Goal: Task Accomplishment & Management: Manage account settings

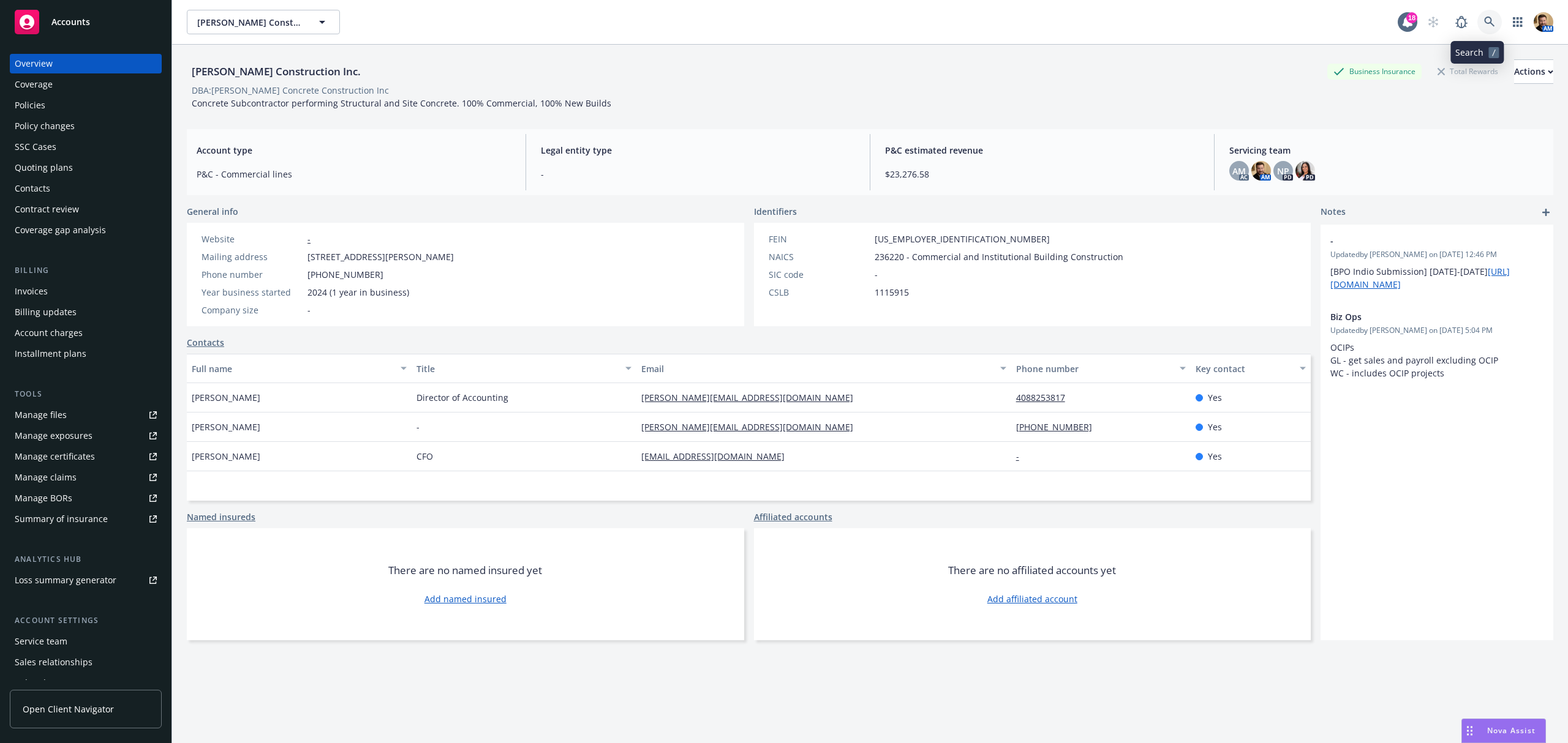
click at [1483, 20] on link at bounding box center [1489, 22] width 25 height 25
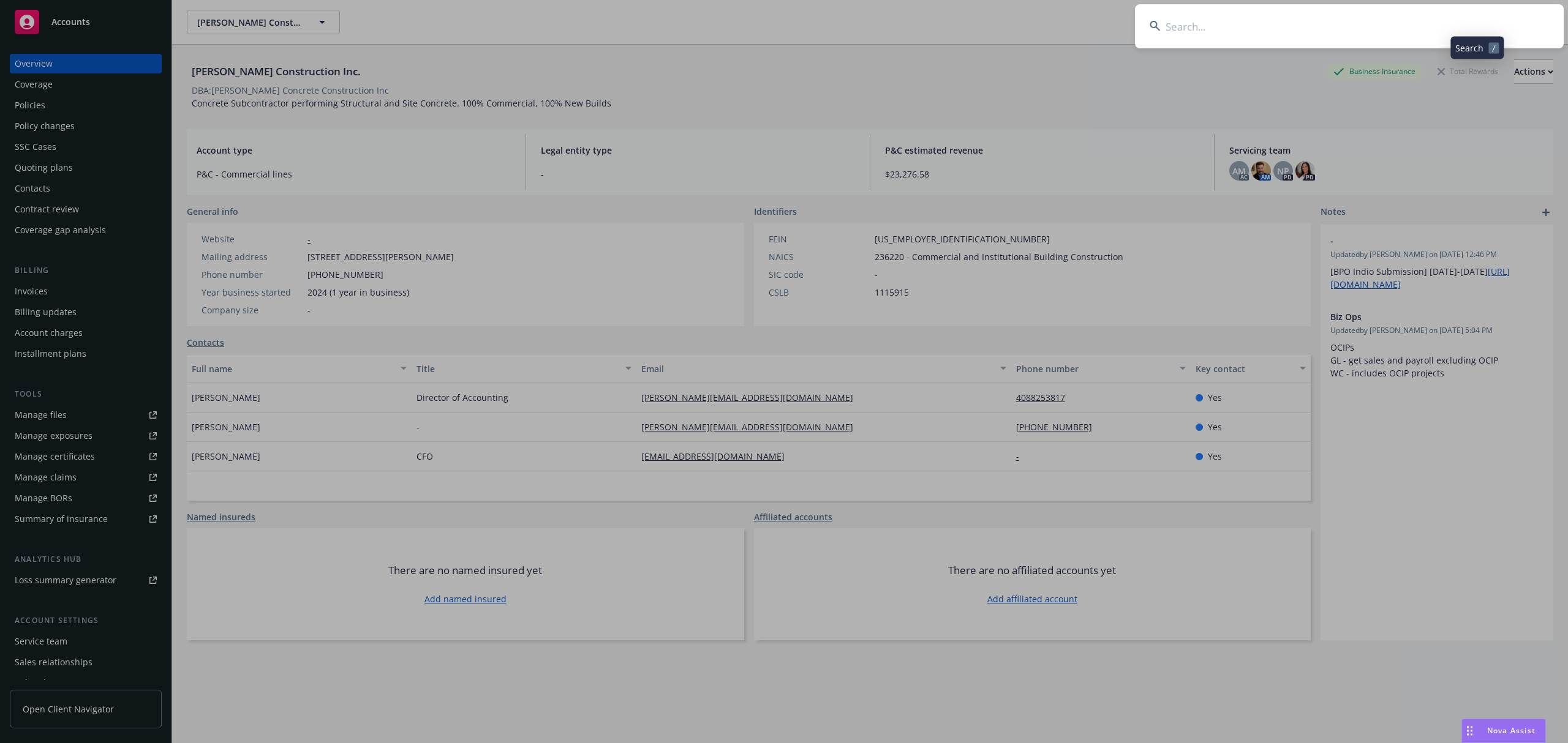
click at [1424, 23] on input at bounding box center [1349, 26] width 428 height 44
type input "genisa iron"
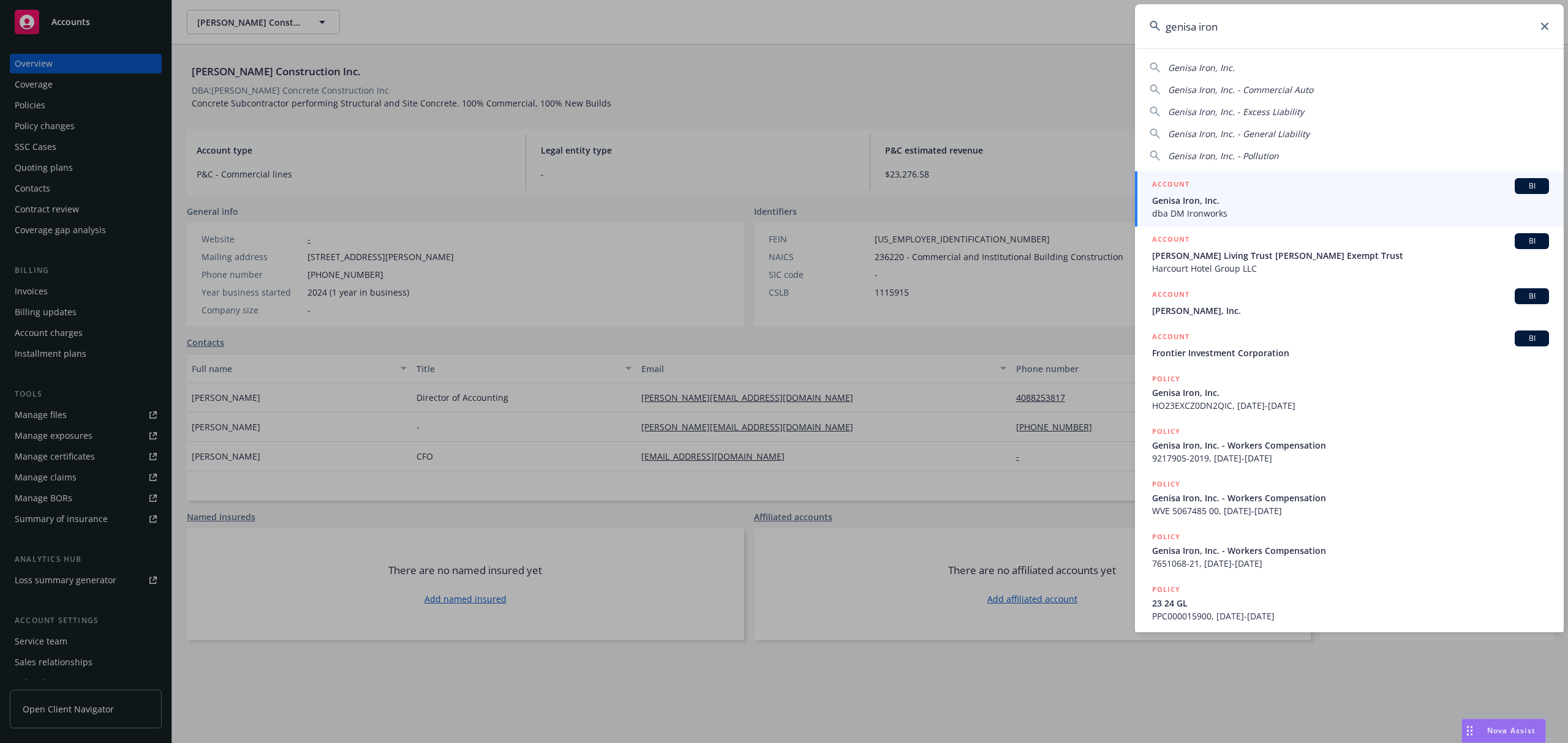
click at [1176, 207] on span "dba DM Ironworks" at bounding box center [1350, 213] width 397 height 13
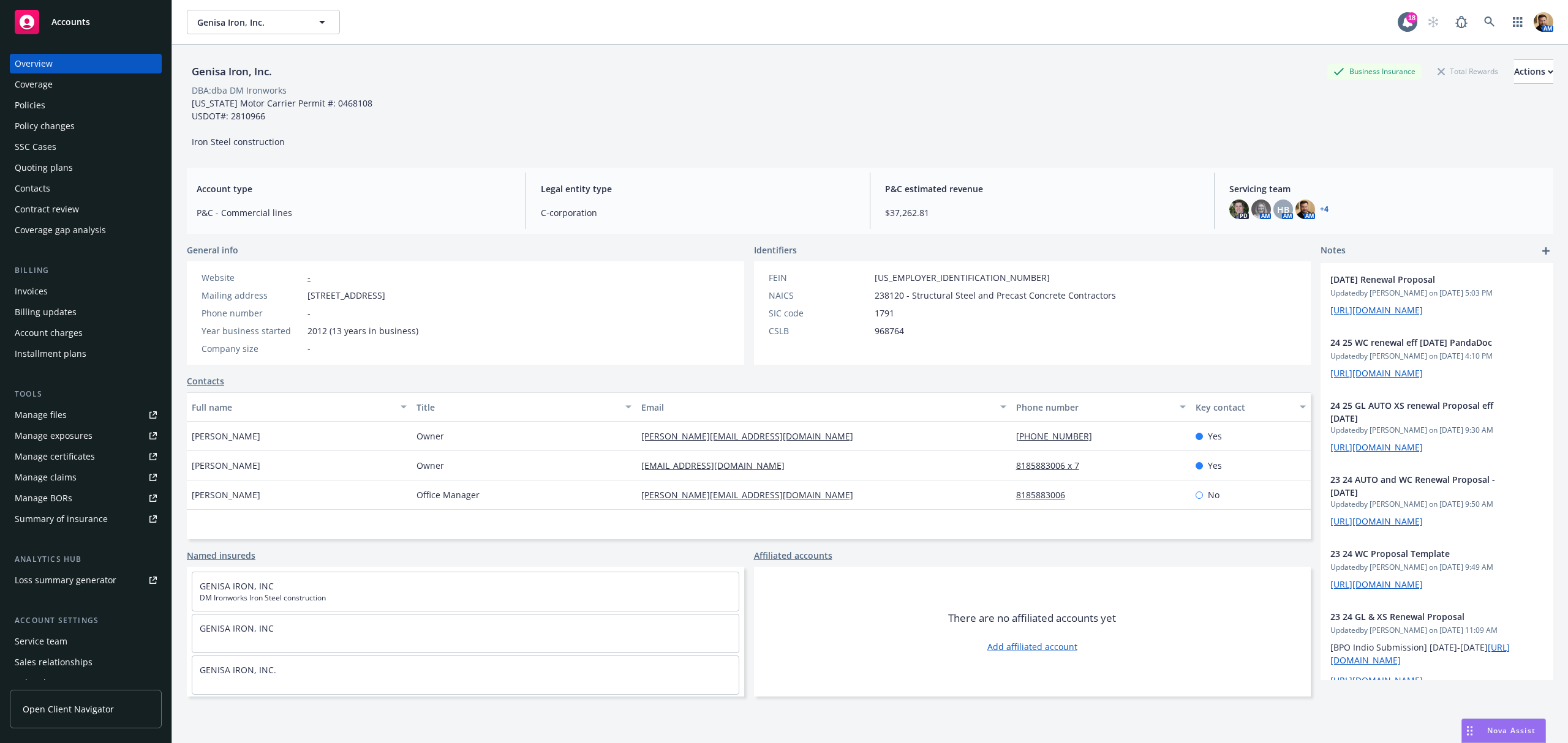
click at [44, 103] on div "Policies" at bounding box center [30, 106] width 31 height 20
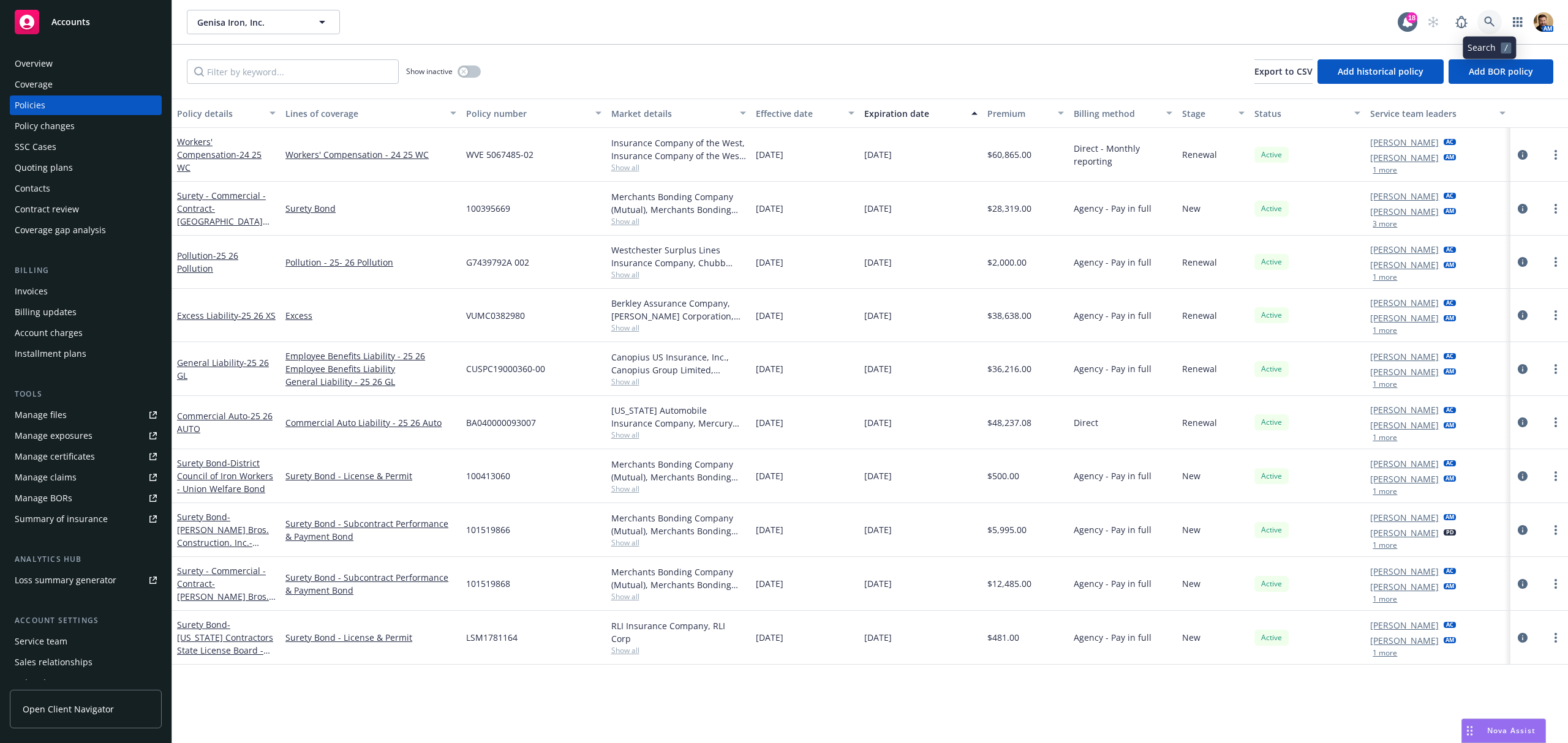
click at [1487, 13] on link at bounding box center [1489, 22] width 25 height 25
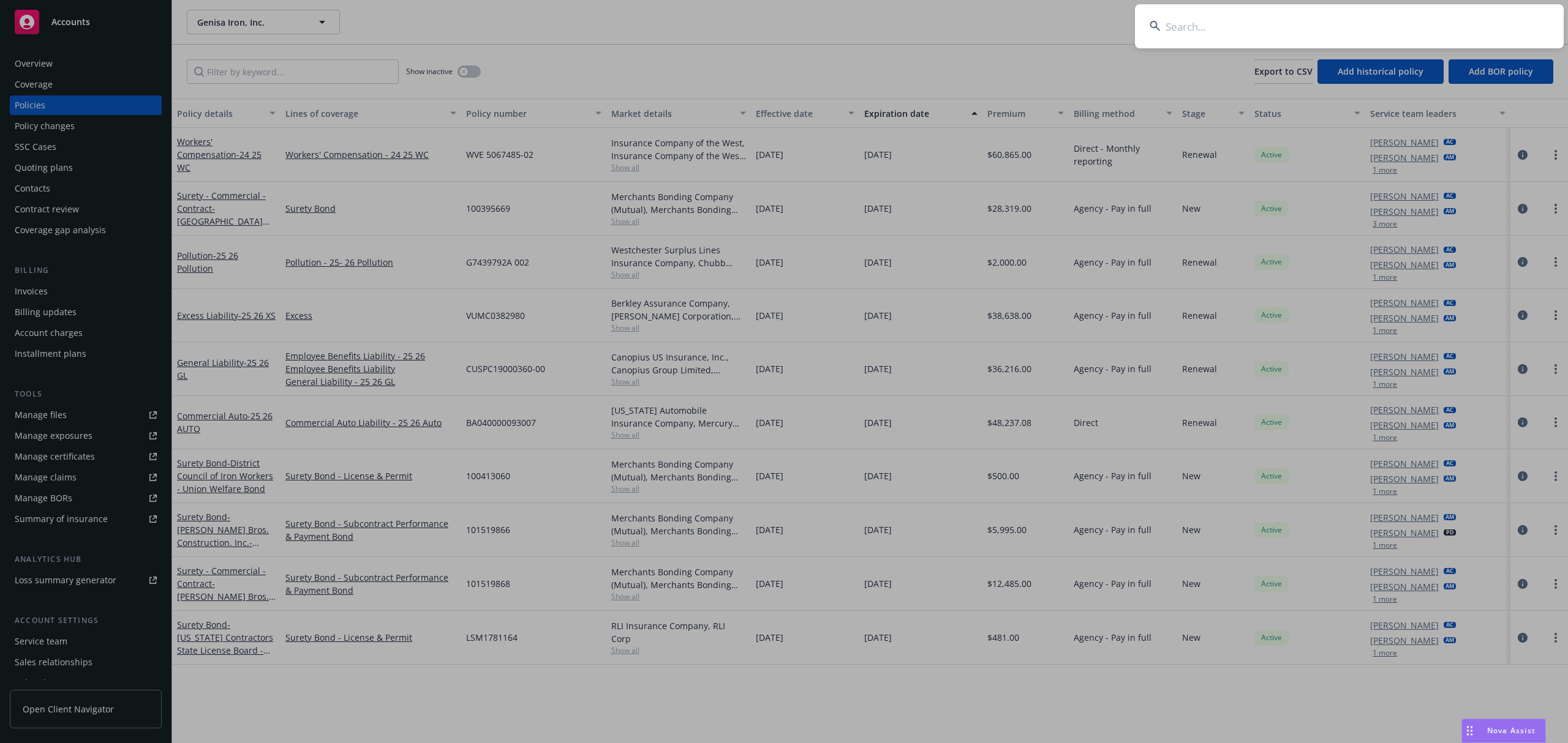
click at [1434, 32] on input at bounding box center [1349, 26] width 428 height 44
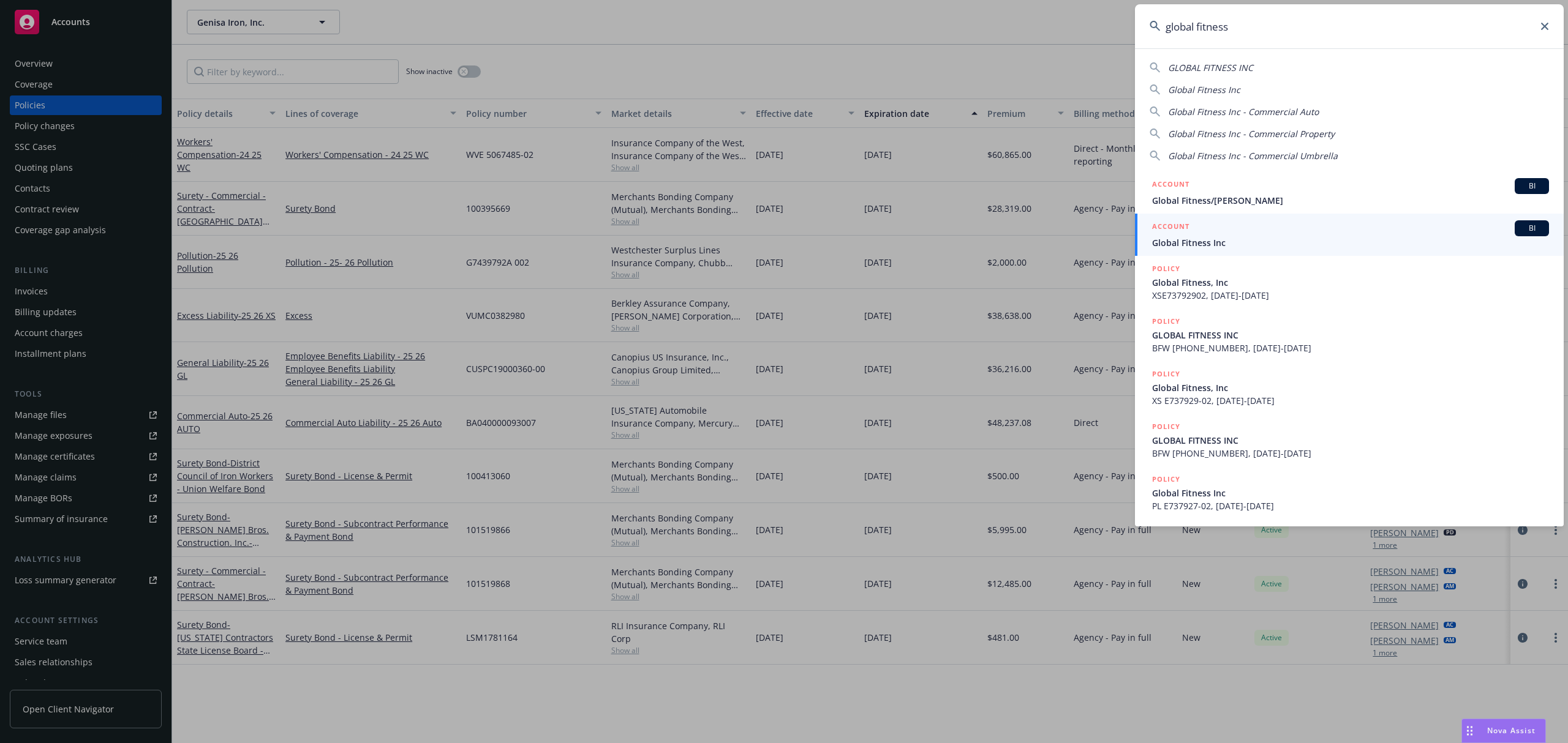
type input "global fitness"
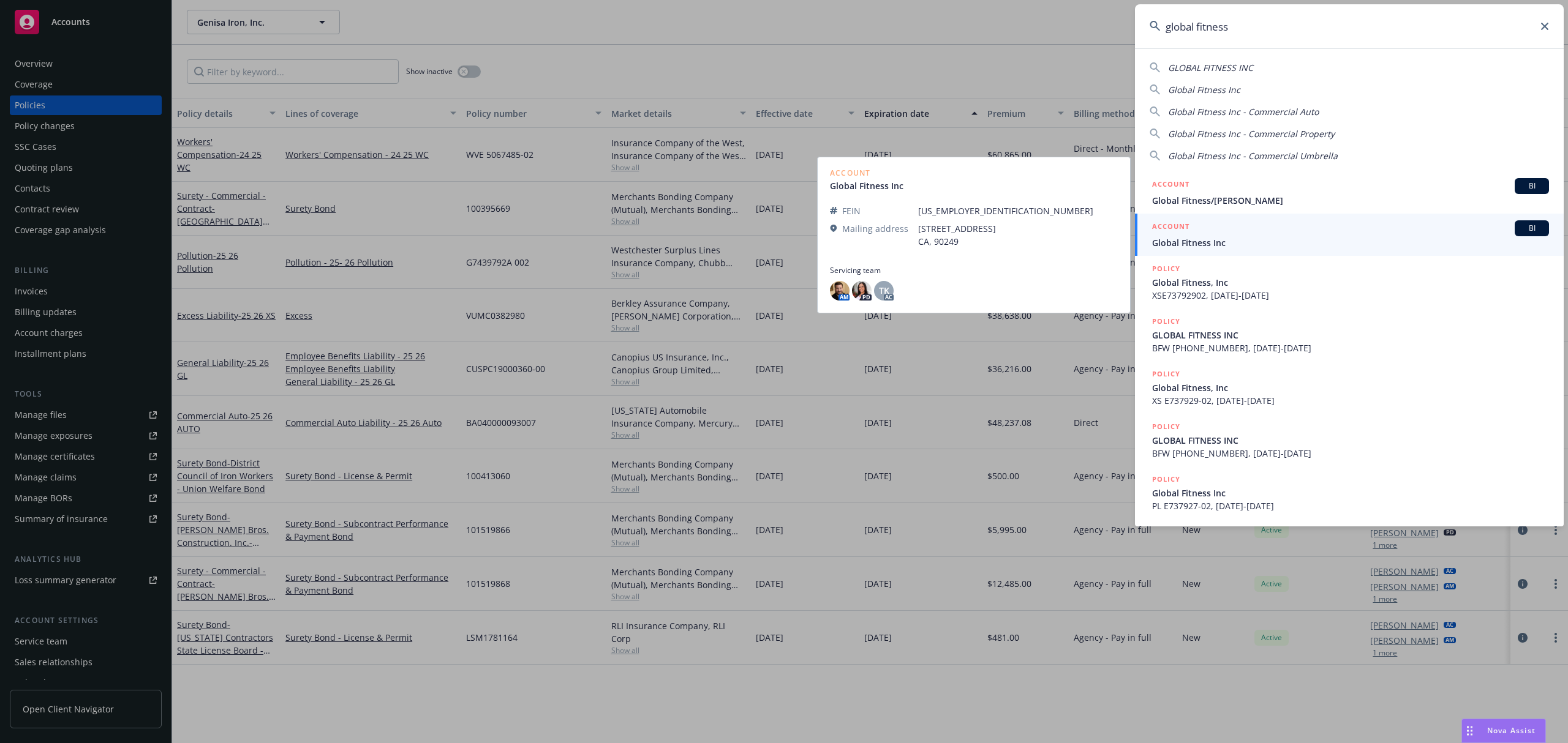
click at [1196, 233] on div "ACCOUNT BI" at bounding box center [1350, 229] width 397 height 16
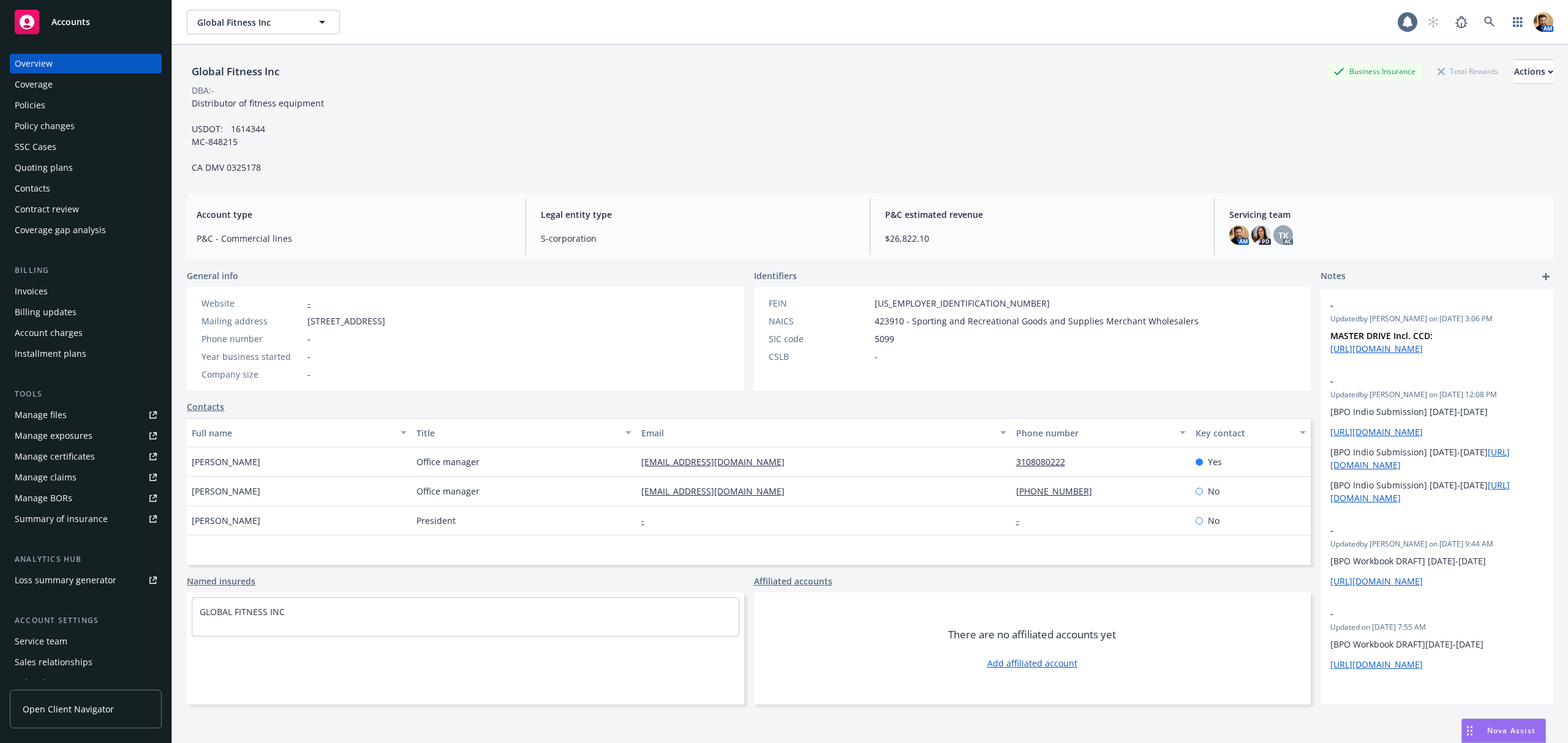
click at [10, 101] on link "Policies" at bounding box center [86, 106] width 152 height 20
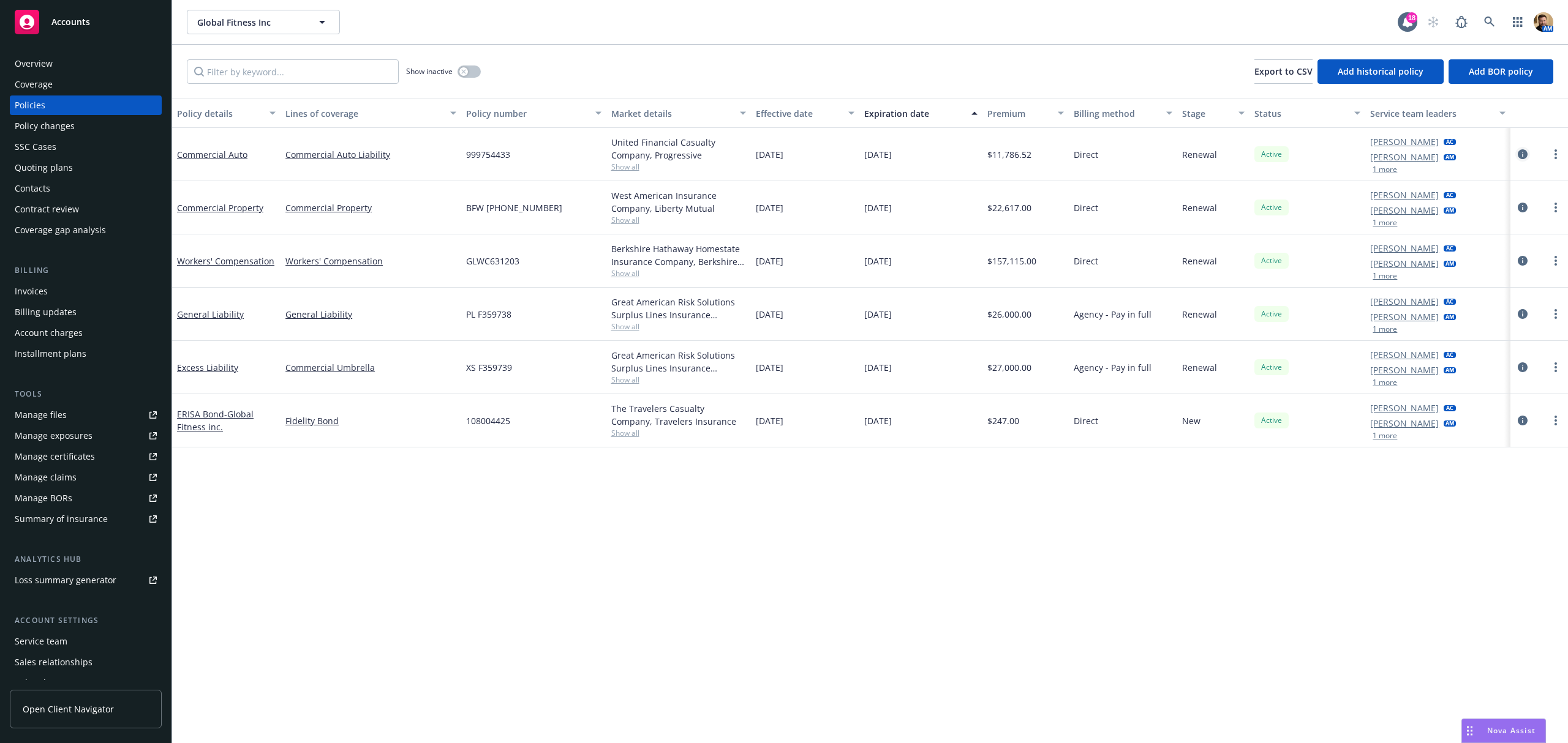
click at [1519, 156] on icon "circleInformation" at bounding box center [1522, 155] width 10 height 10
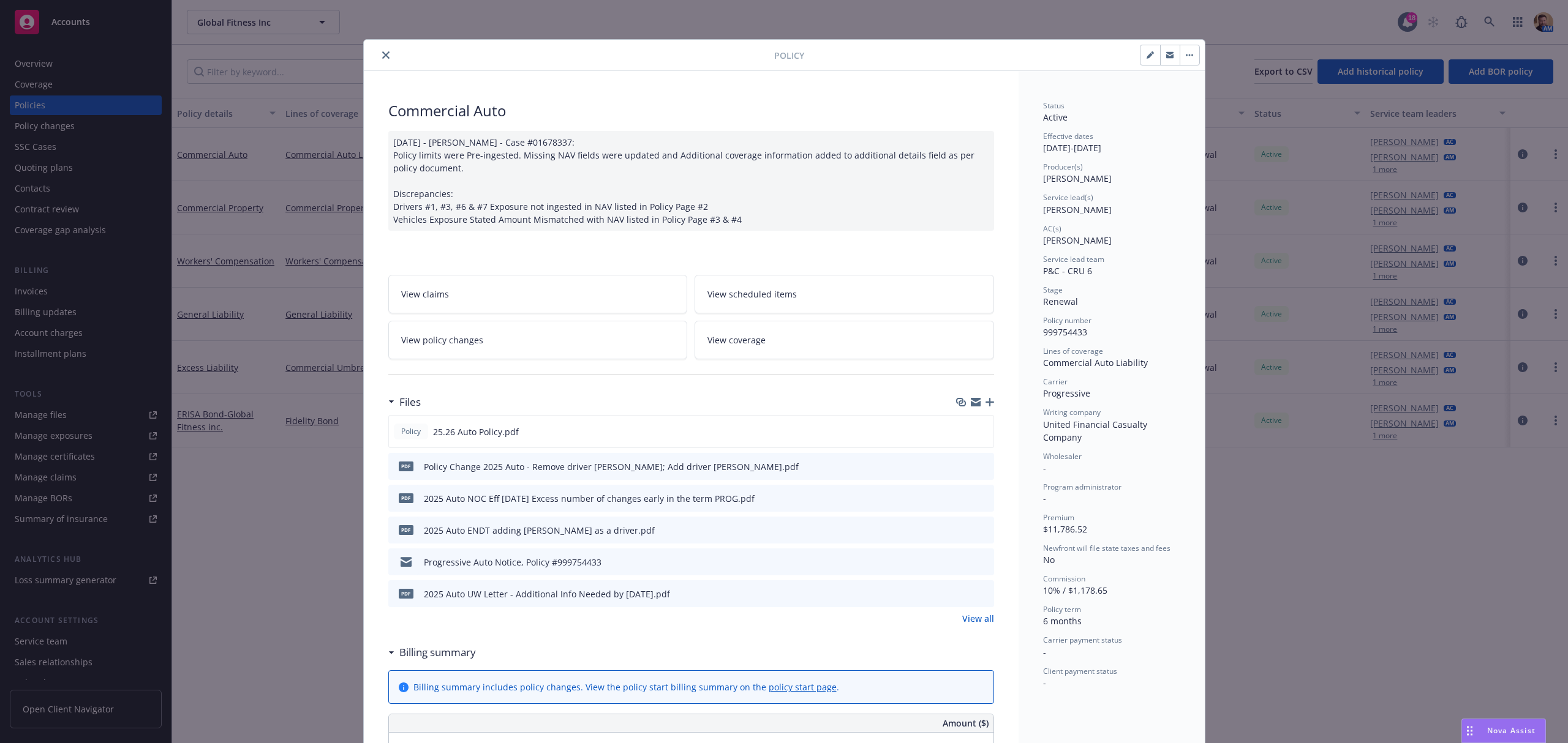
click at [1166, 54] on icon "button" at bounding box center [1170, 55] width 7 height 7
click at [378, 53] on button "close" at bounding box center [386, 55] width 15 height 15
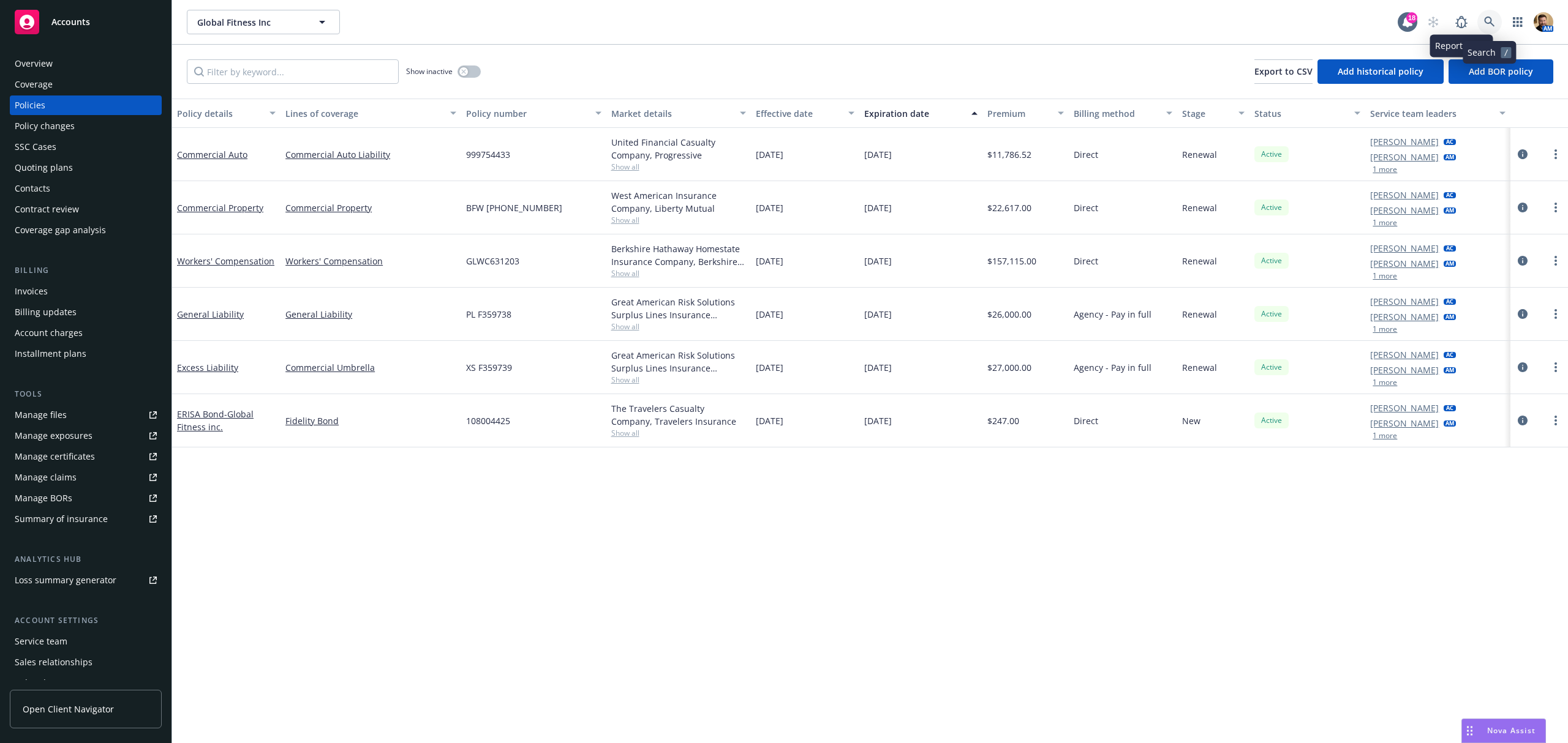
click at [1485, 22] on icon at bounding box center [1489, 22] width 11 height 11
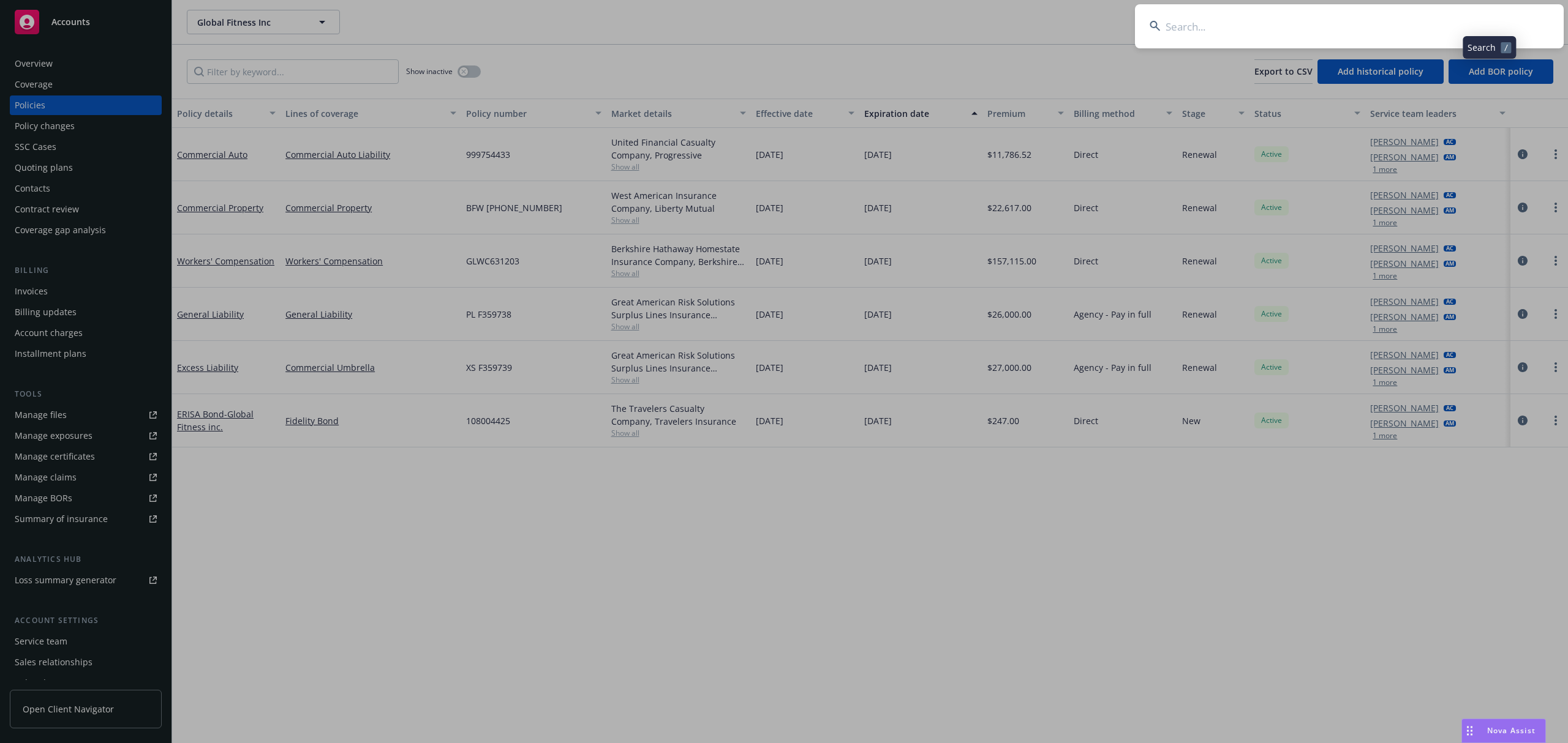
click at [1480, 26] on input at bounding box center [1349, 26] width 428 height 44
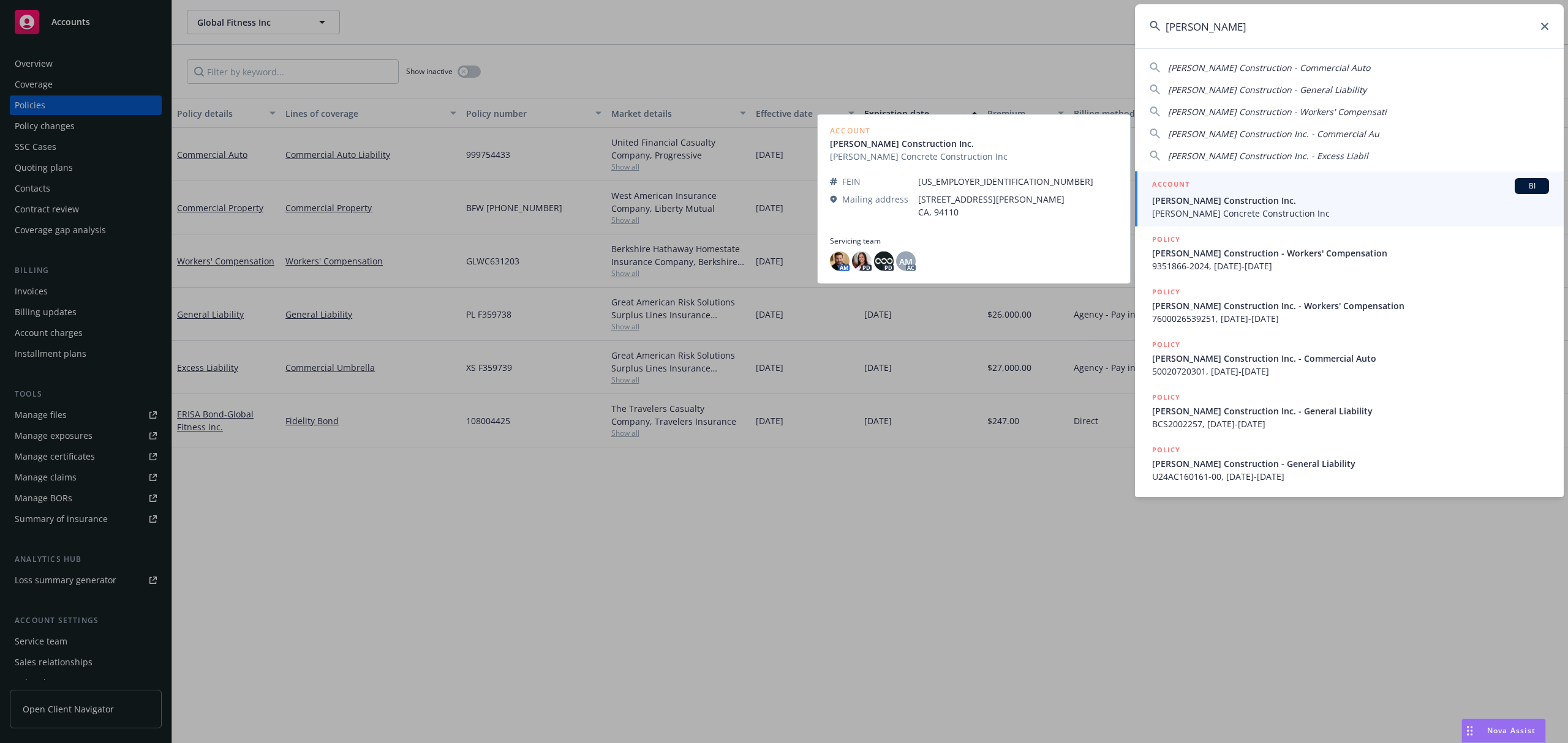
type input "[PERSON_NAME]"
click at [1247, 203] on span "[PERSON_NAME] Construction Inc." at bounding box center [1350, 200] width 397 height 13
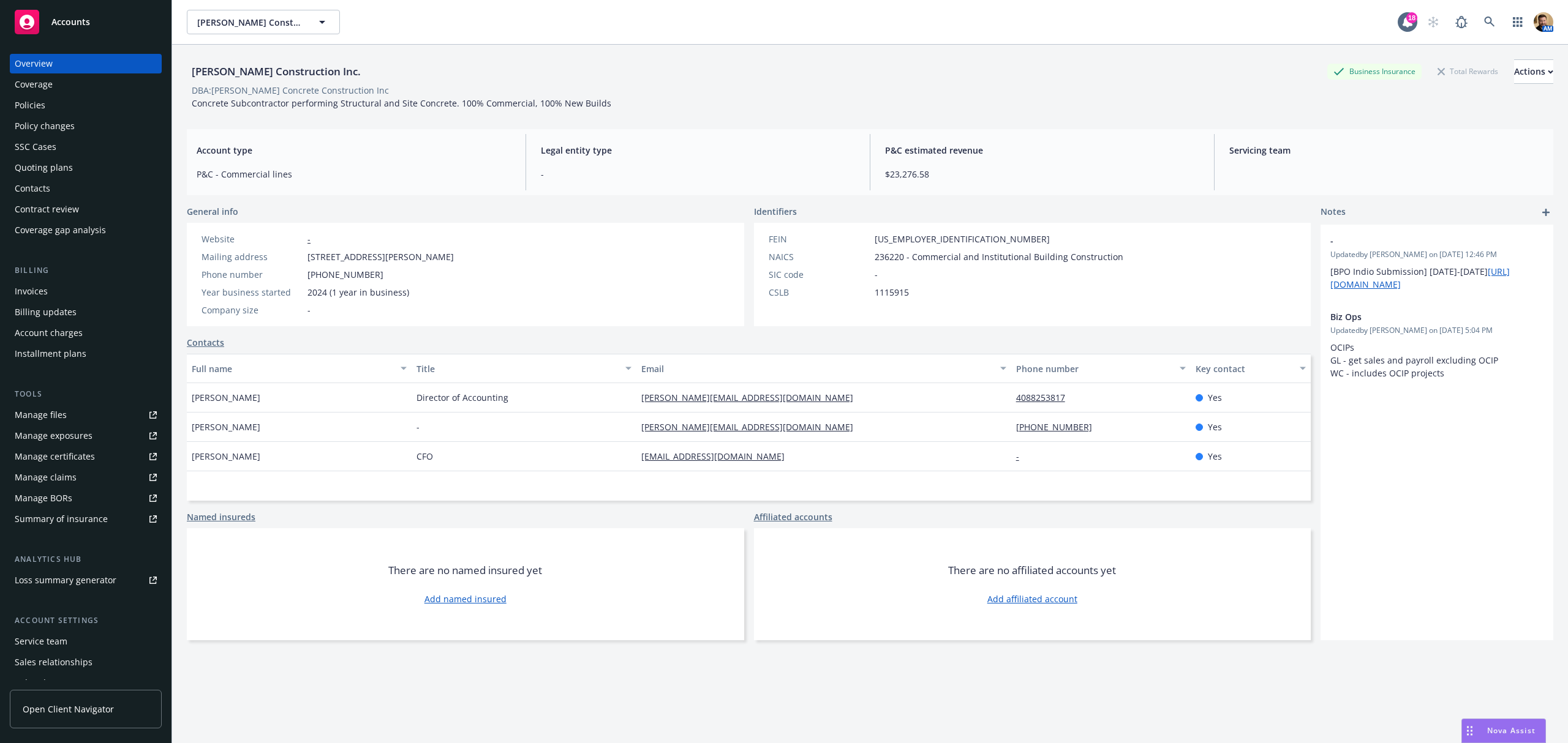
click at [67, 103] on div "Policies" at bounding box center [86, 106] width 142 height 20
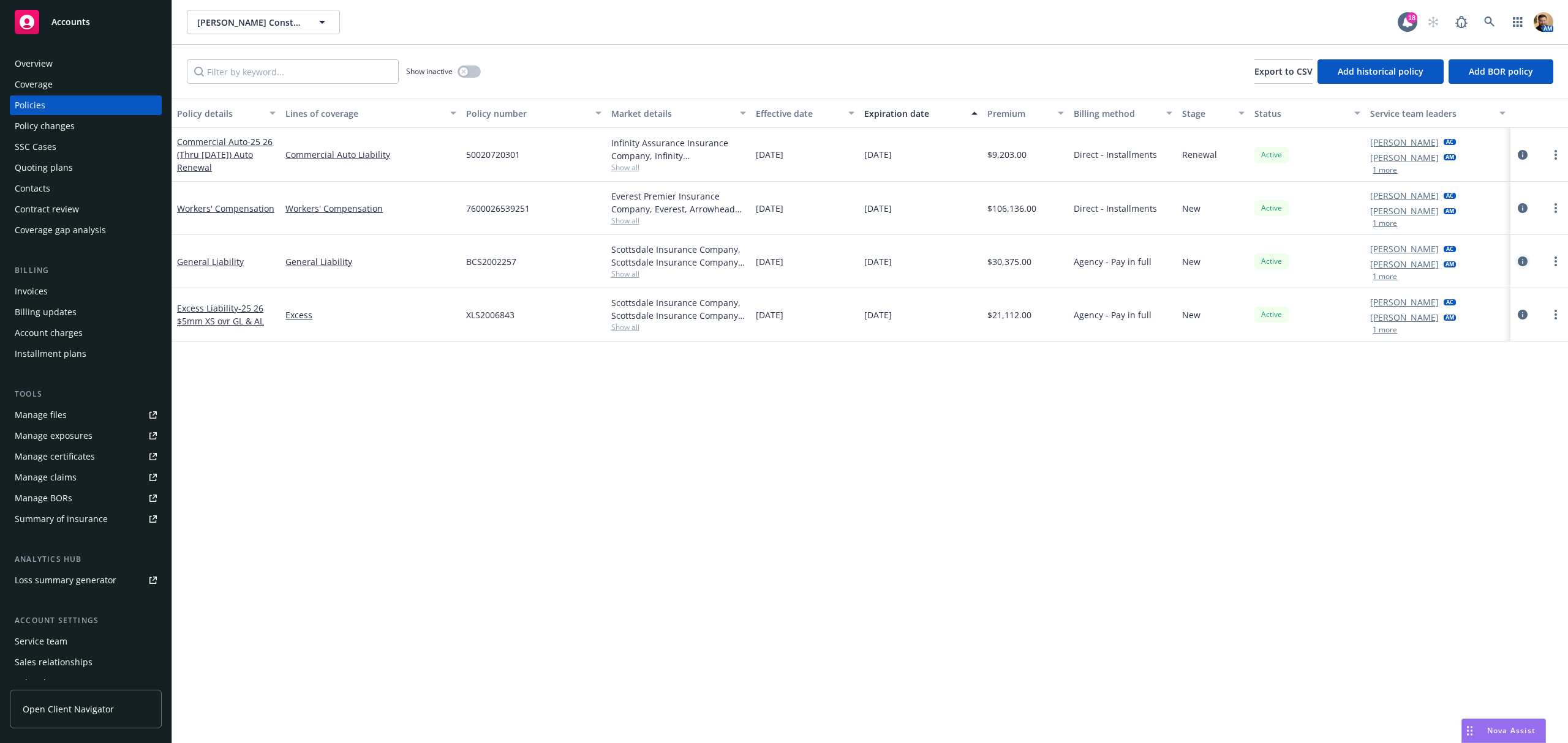
click at [1519, 262] on icon "circleInformation" at bounding box center [1522, 261] width 10 height 10
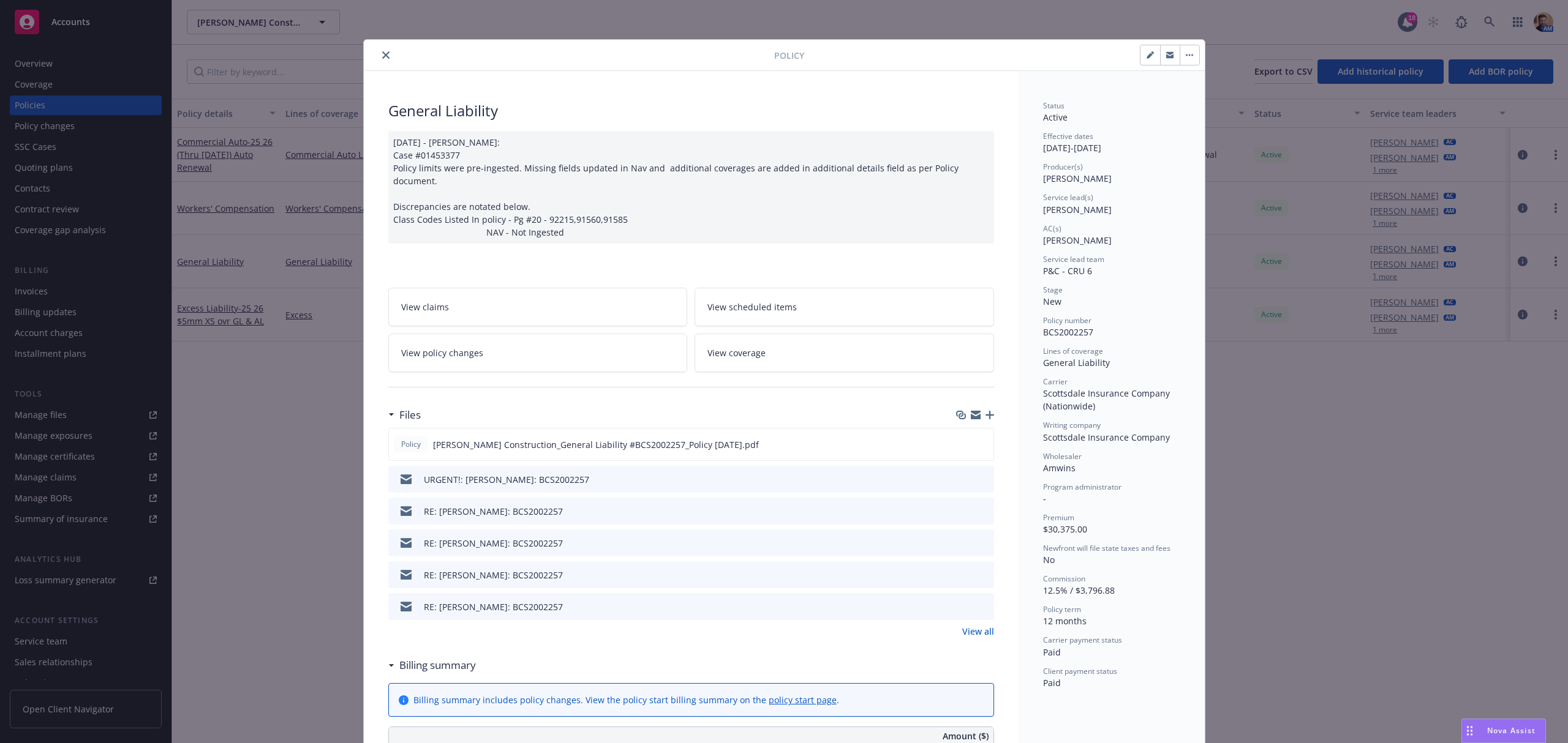
click at [495, 349] on link "View policy changes" at bounding box center [538, 353] width 299 height 38
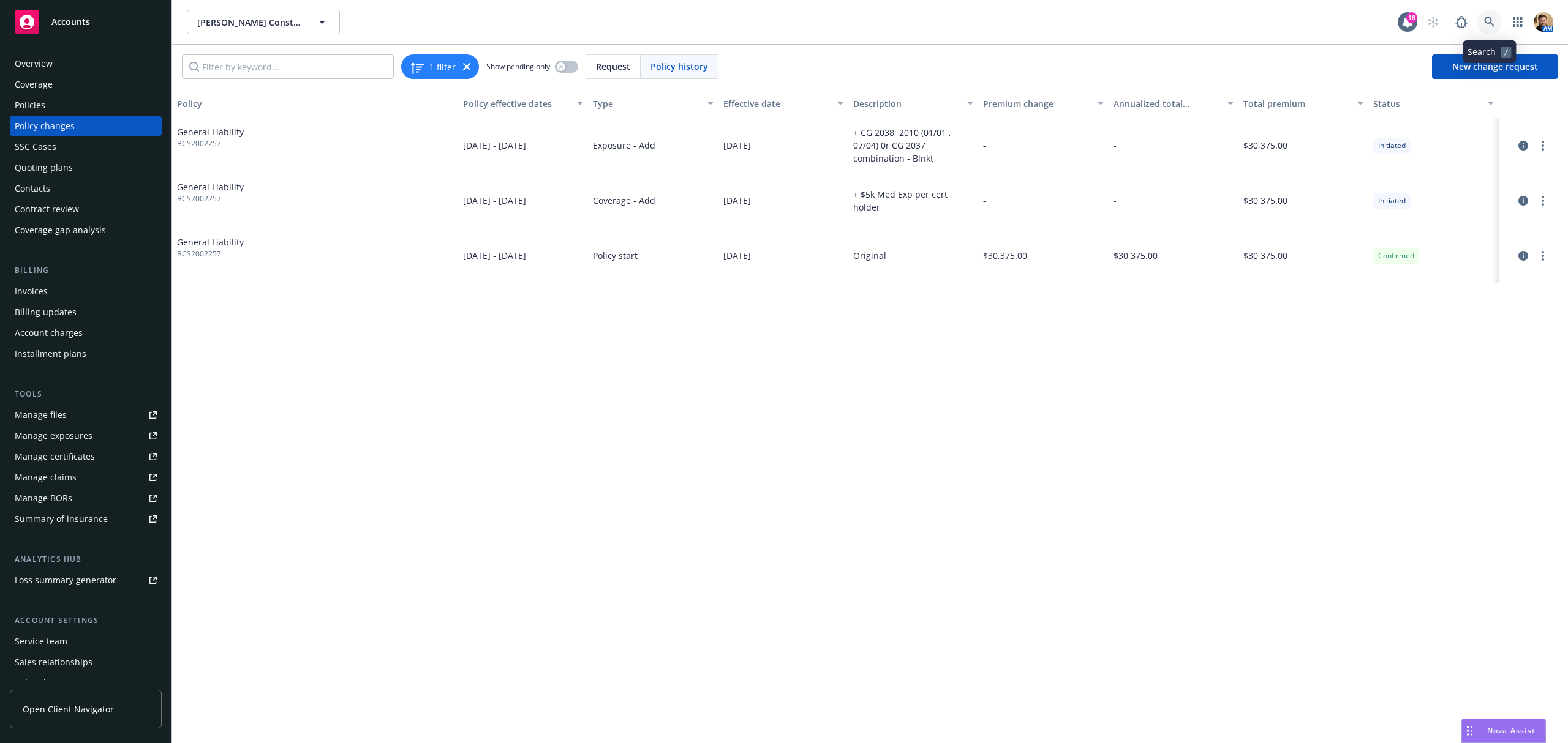
click at [1487, 18] on icon at bounding box center [1489, 22] width 11 height 11
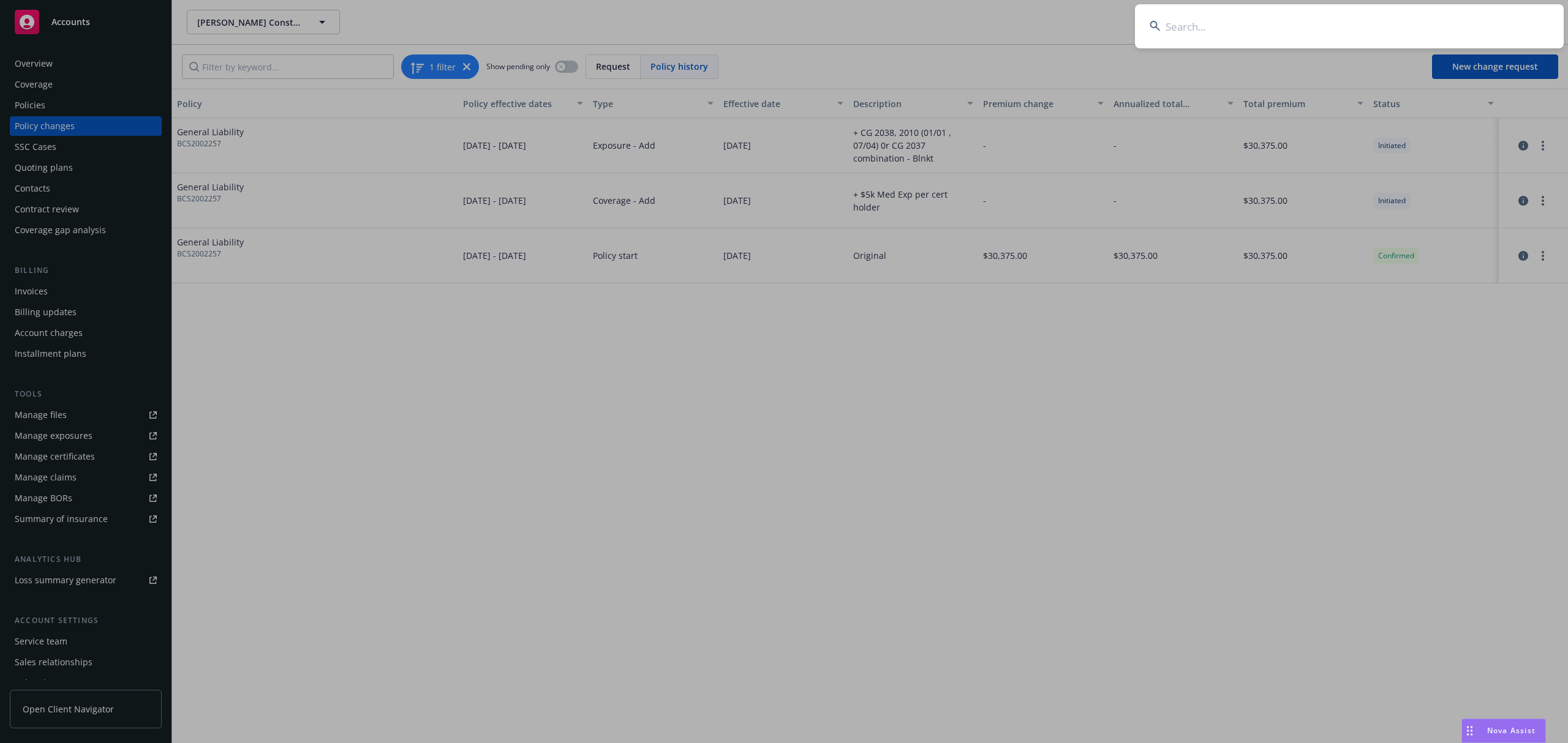
click at [1419, 30] on input at bounding box center [1349, 26] width 428 height 44
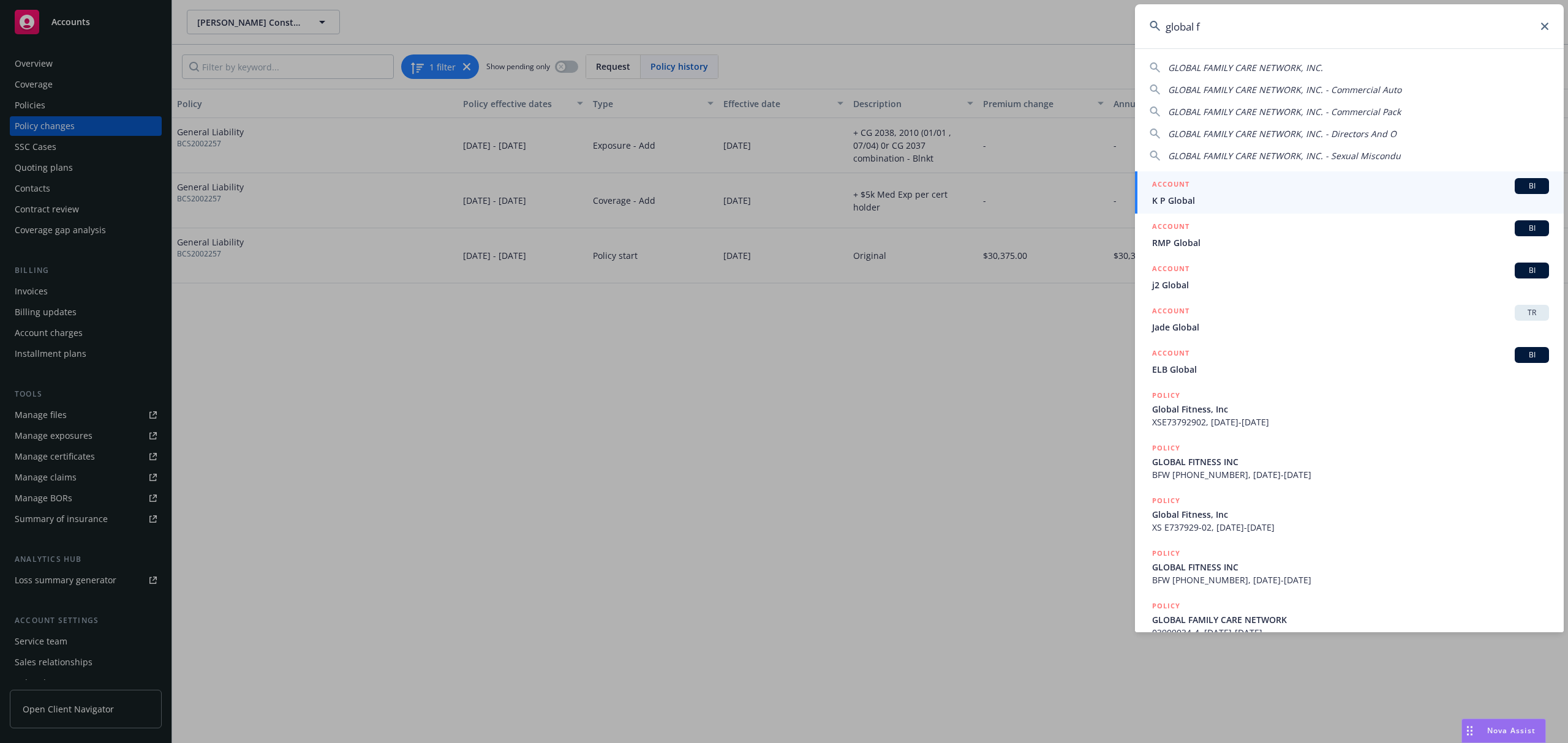
type input "global fi"
click at [1222, 189] on div "ACCOUNT BI" at bounding box center [1350, 186] width 397 height 16
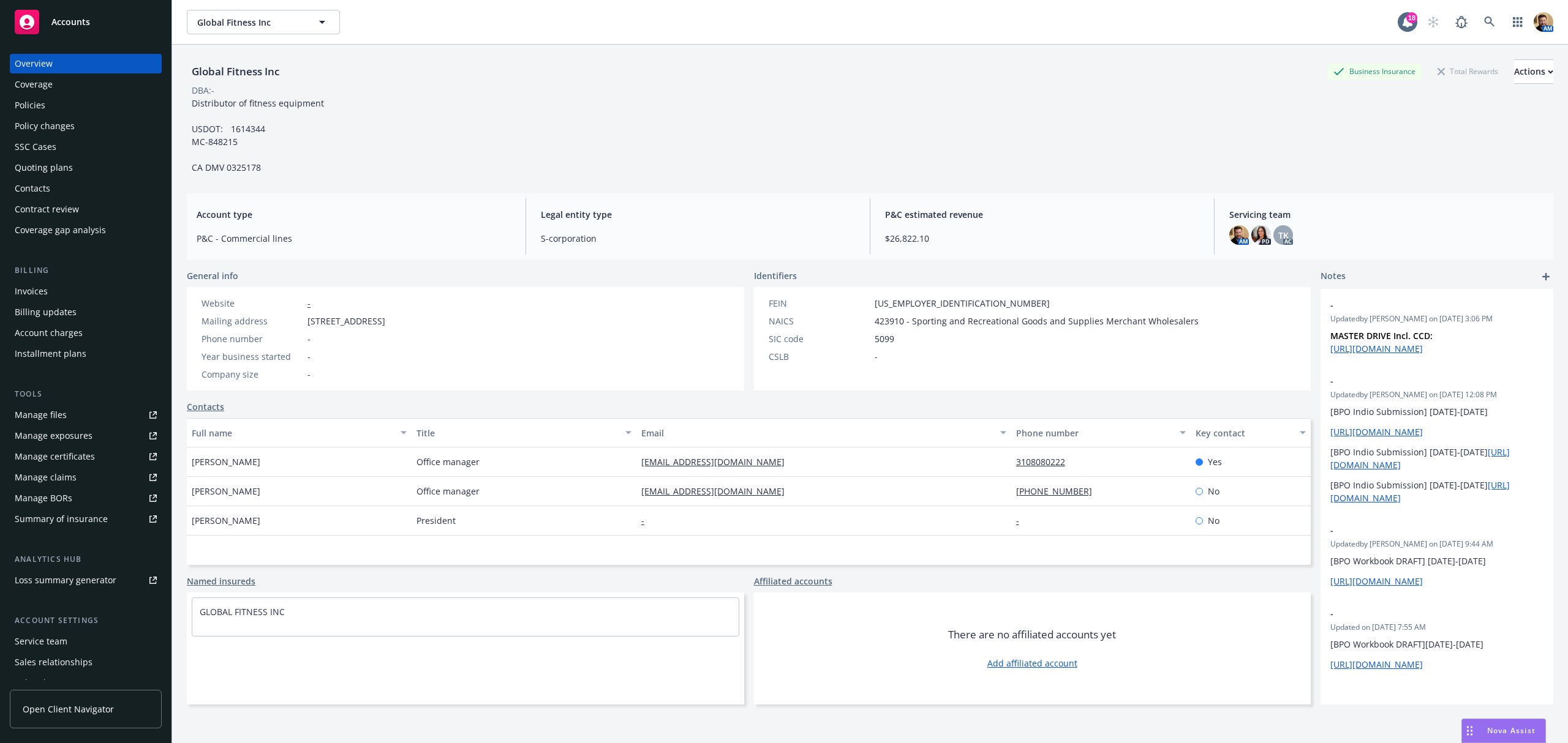
click at [54, 106] on div "Policies" at bounding box center [86, 106] width 142 height 20
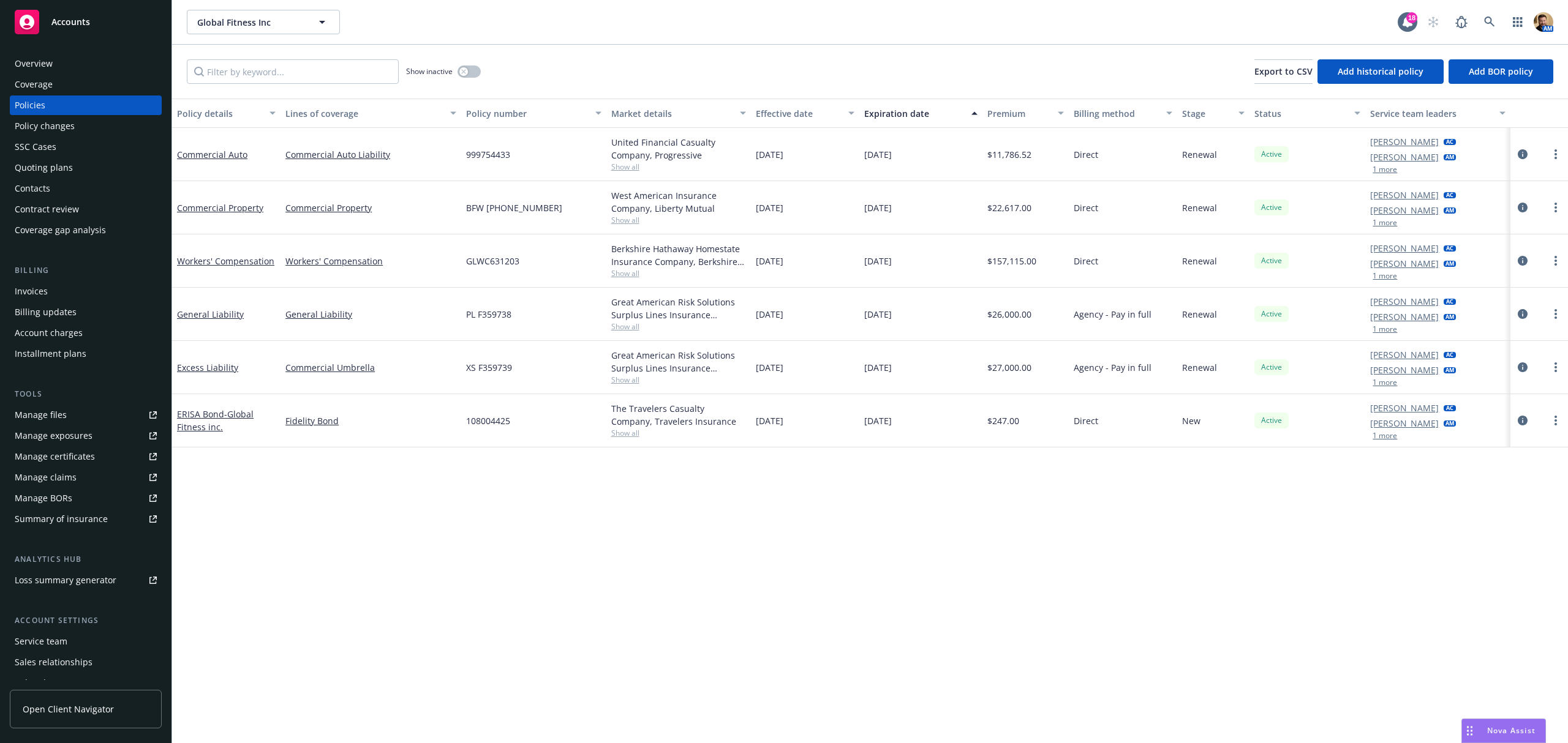
click at [55, 171] on div "Quoting plans" at bounding box center [44, 168] width 58 height 20
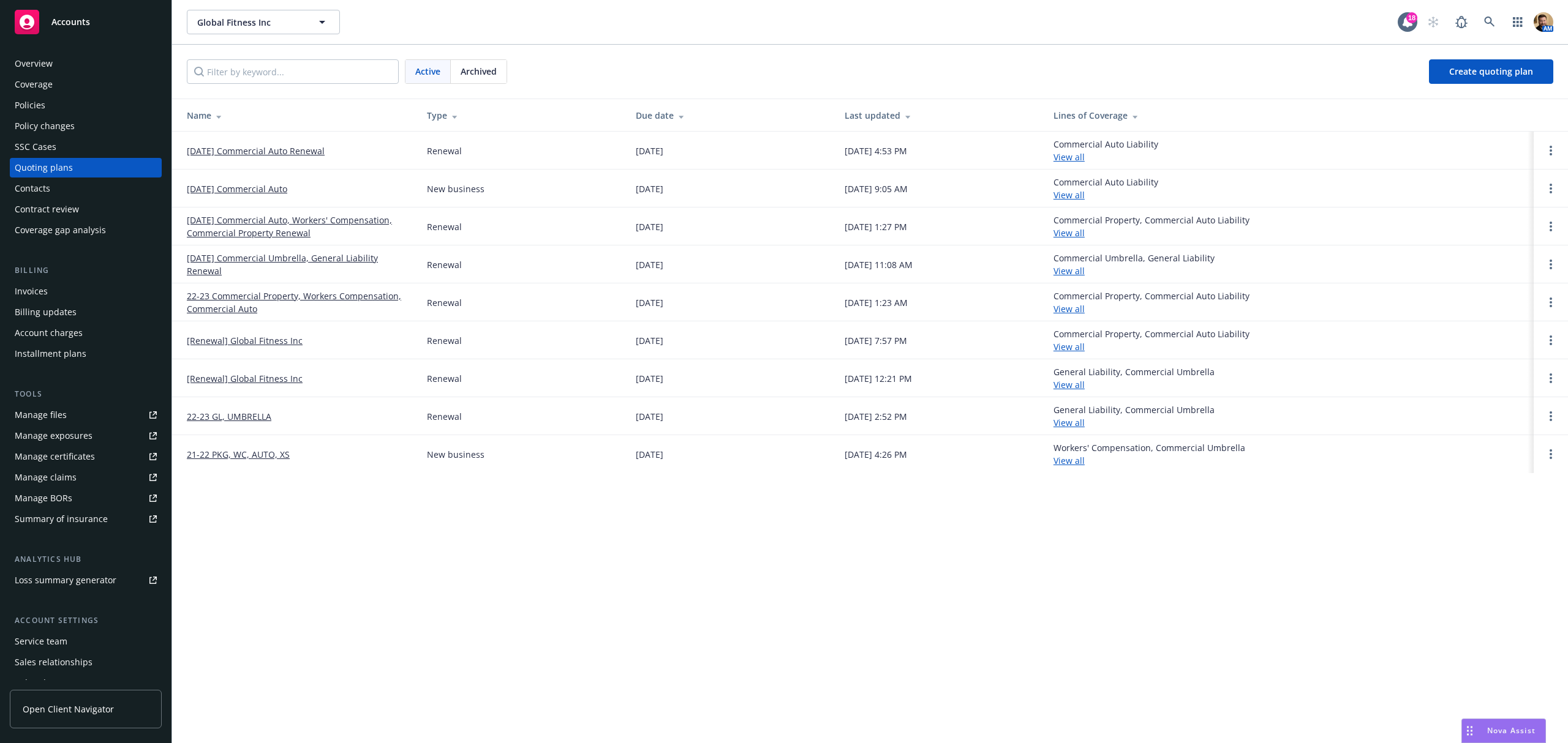
click at [228, 190] on link "[DATE] Commercial Auto" at bounding box center [237, 189] width 100 height 13
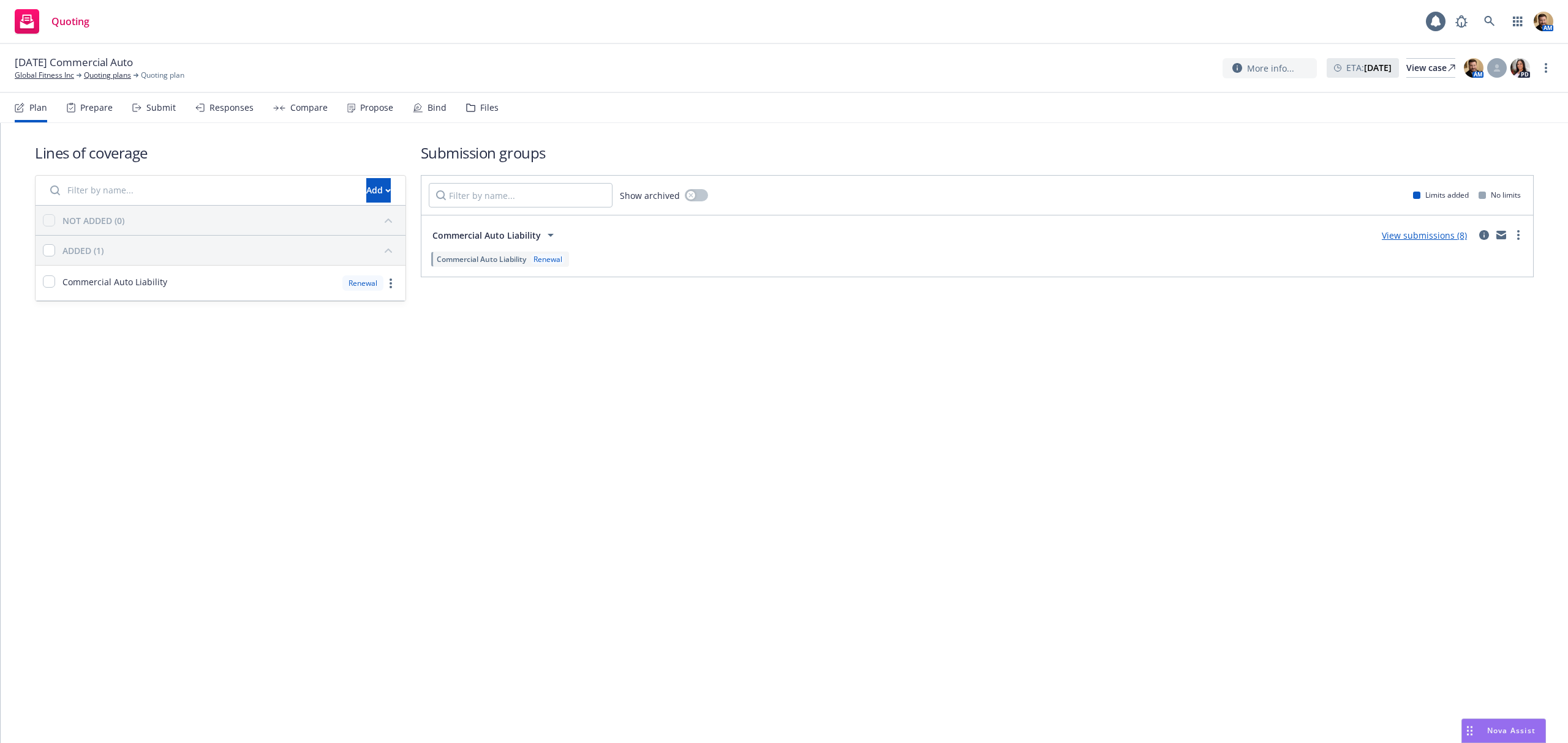
click at [143, 105] on div "Submit" at bounding box center [154, 108] width 43 height 30
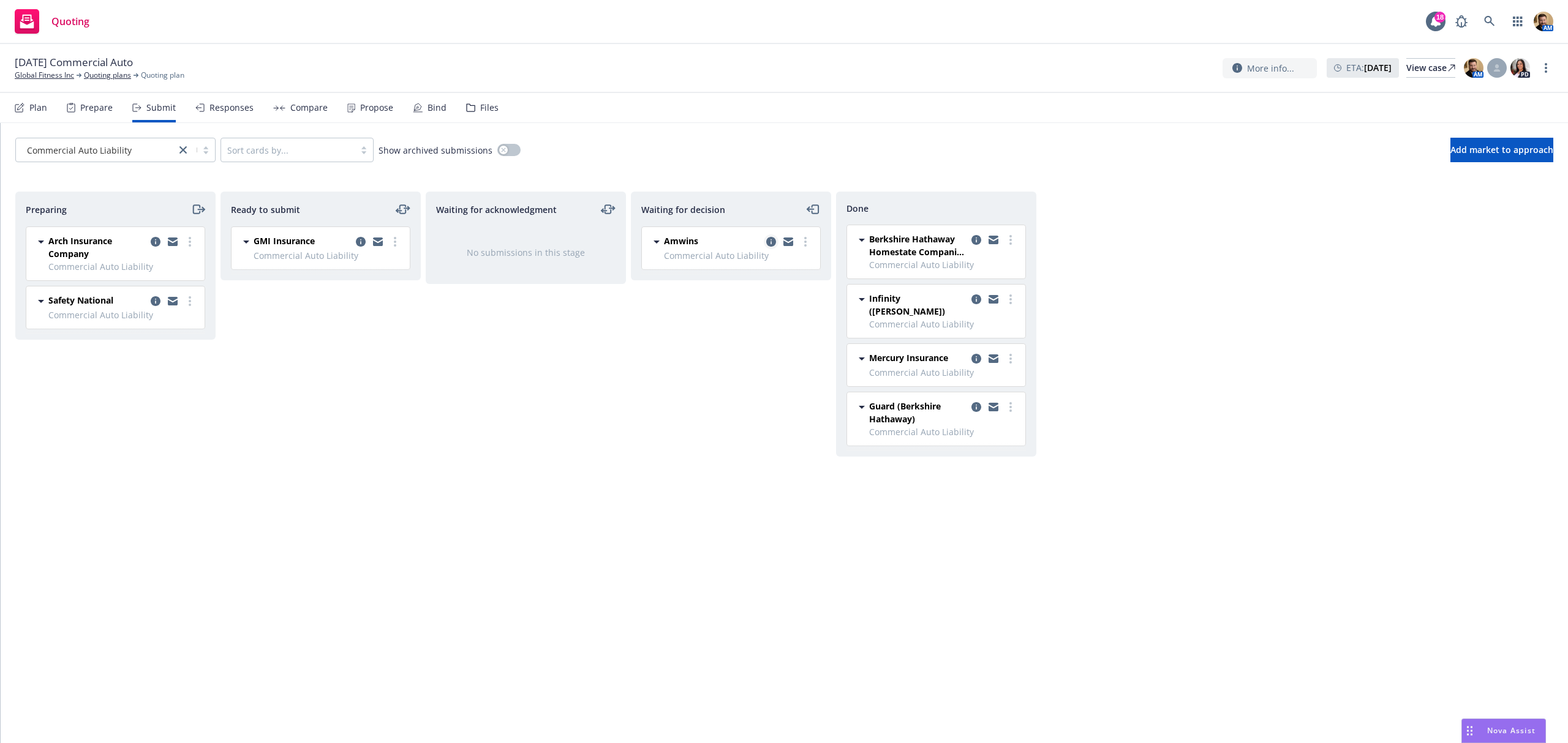
click at [770, 244] on icon "copy logging email" at bounding box center [771, 242] width 10 height 10
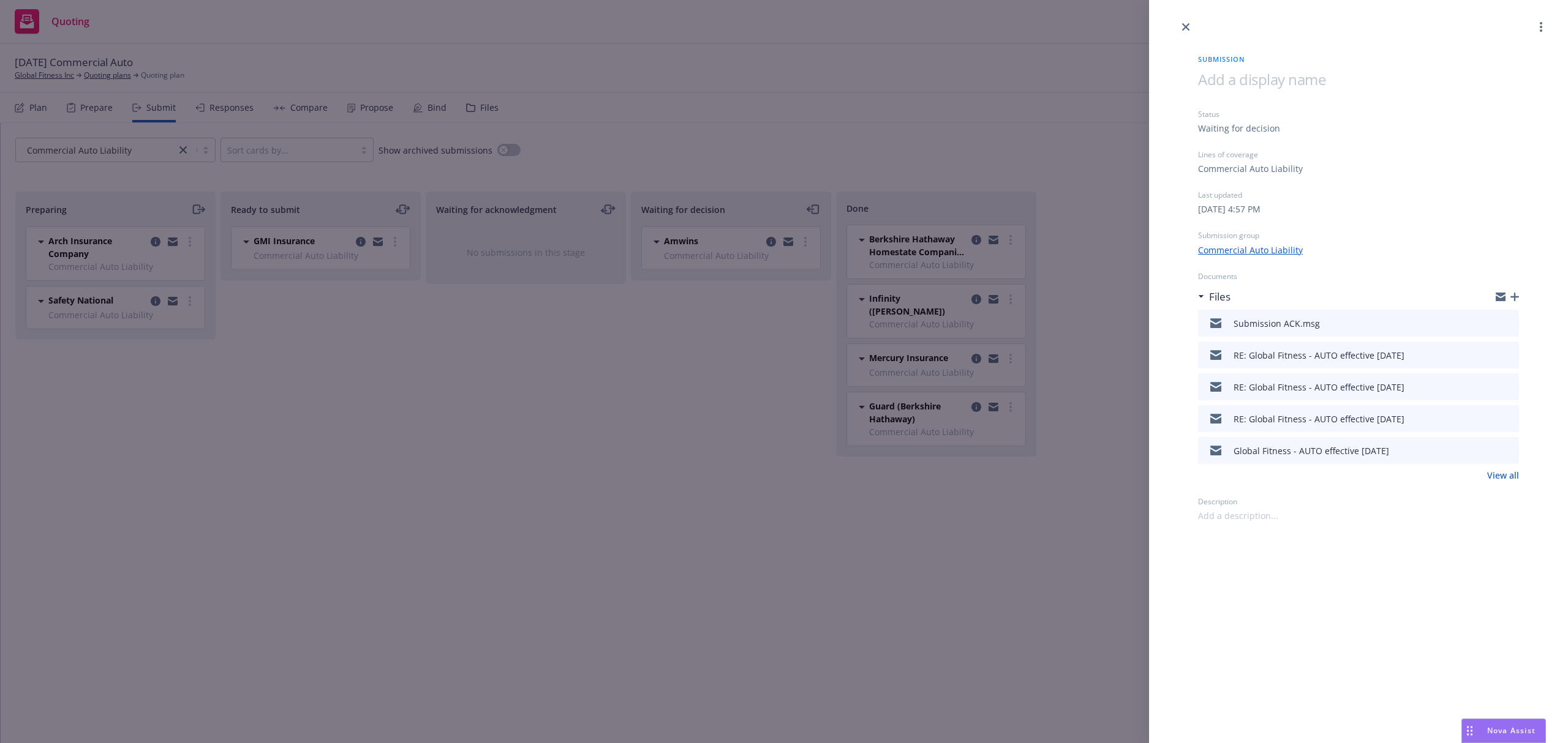
click at [1509, 323] on icon "preview file" at bounding box center [1507, 323] width 11 height 9
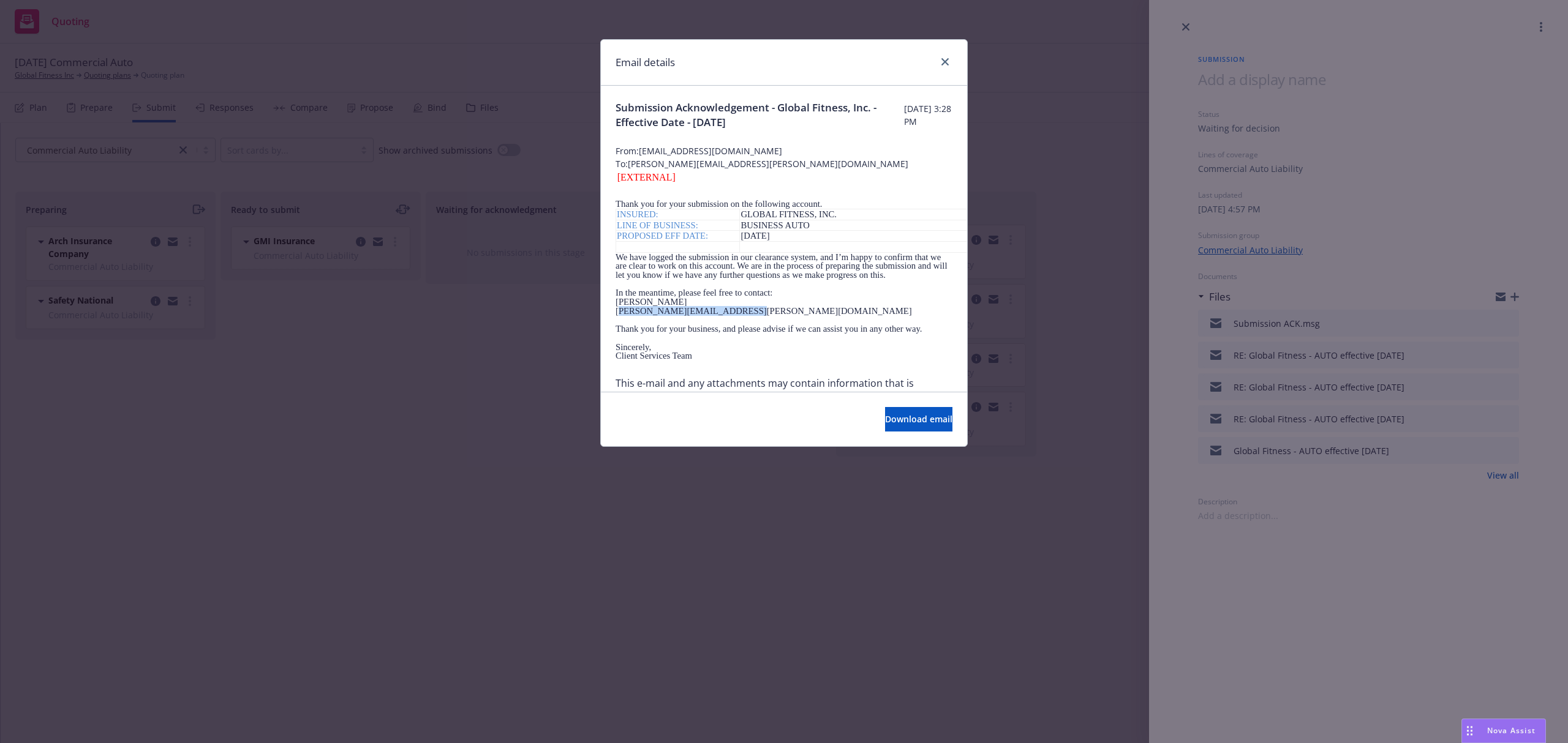
drag, startPoint x: 759, startPoint y: 311, endPoint x: 612, endPoint y: 316, distance: 147.1
click at [612, 316] on div "Submission Acknowledgement - Global Fitness, Inc. - Effective Date - 09/13/2025…" at bounding box center [784, 304] width 366 height 437
copy p "JARRETT.LAWRENCE@AMWINS.COM"
click at [890, 418] on span "Download email" at bounding box center [918, 419] width 67 height 12
click at [944, 59] on icon "close" at bounding box center [945, 62] width 7 height 7
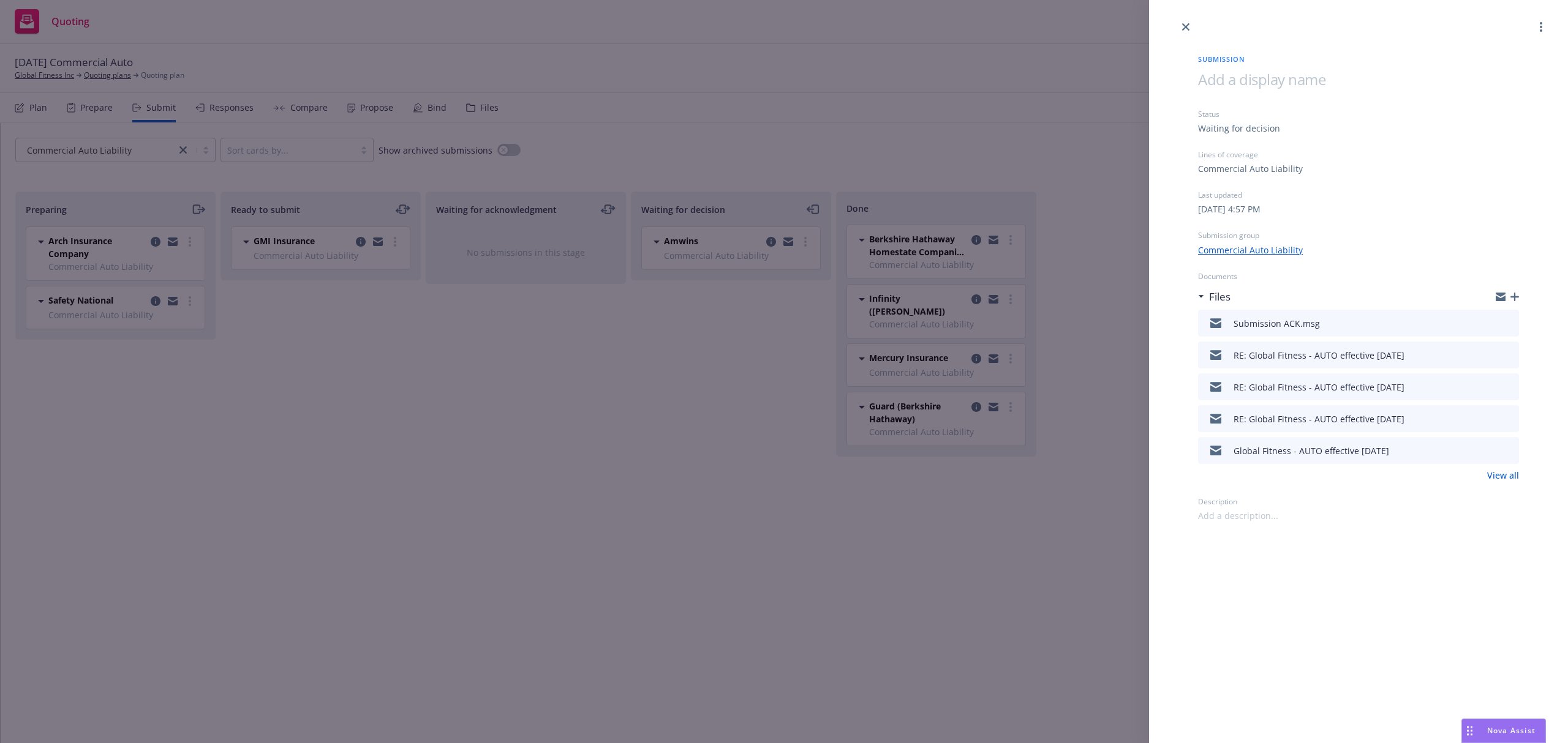
click at [801, 250] on div "Submission Status Waiting for decision Lines of coverage Commercial Auto Liabil…" at bounding box center [784, 372] width 1568 height 743
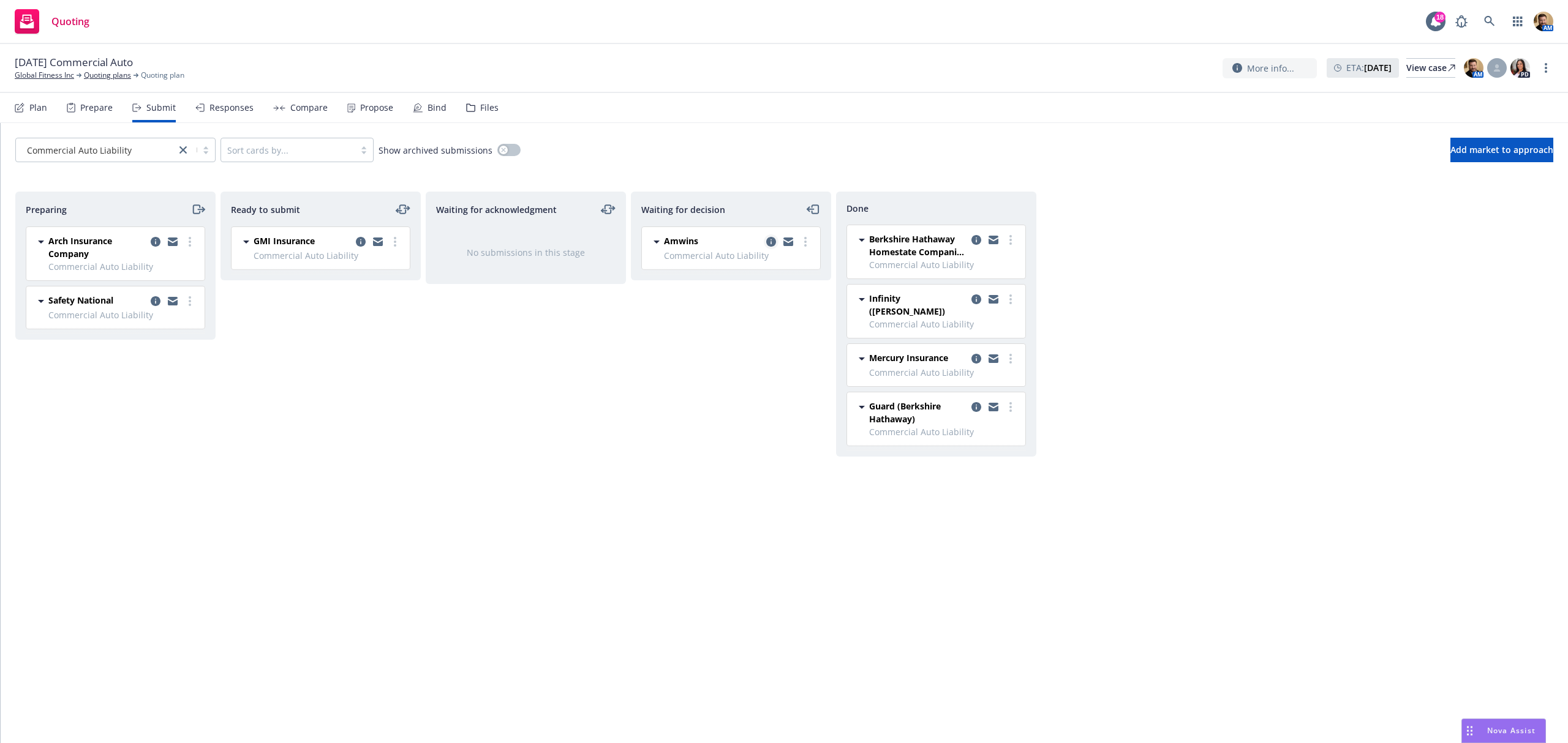
click at [772, 238] on icon "copy logging email" at bounding box center [771, 242] width 10 height 10
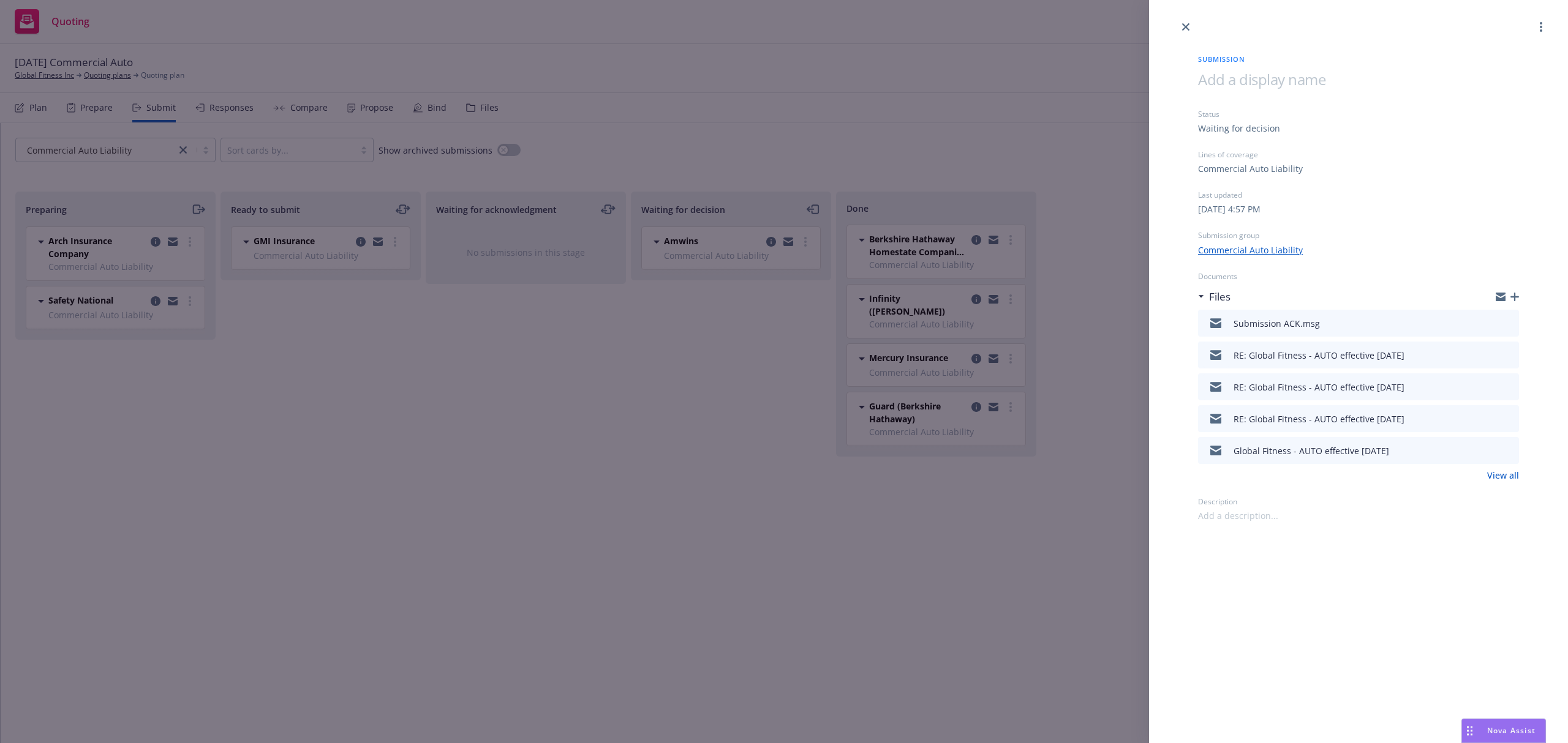
click at [356, 243] on div "Submission Status Waiting for decision Lines of coverage Commercial Auto Liabil…" at bounding box center [784, 372] width 1568 height 743
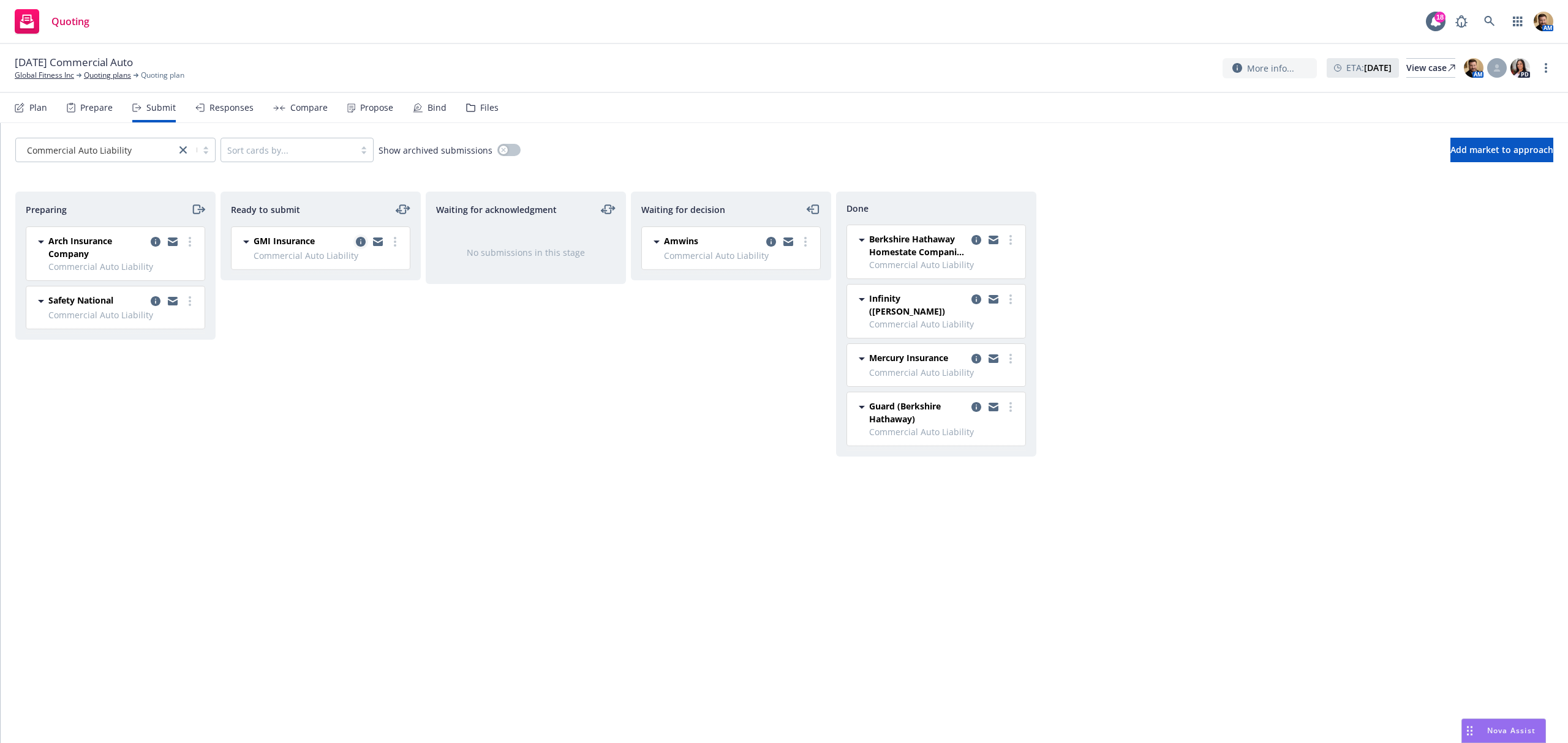
click at [359, 243] on icon "copy logging email" at bounding box center [360, 242] width 10 height 10
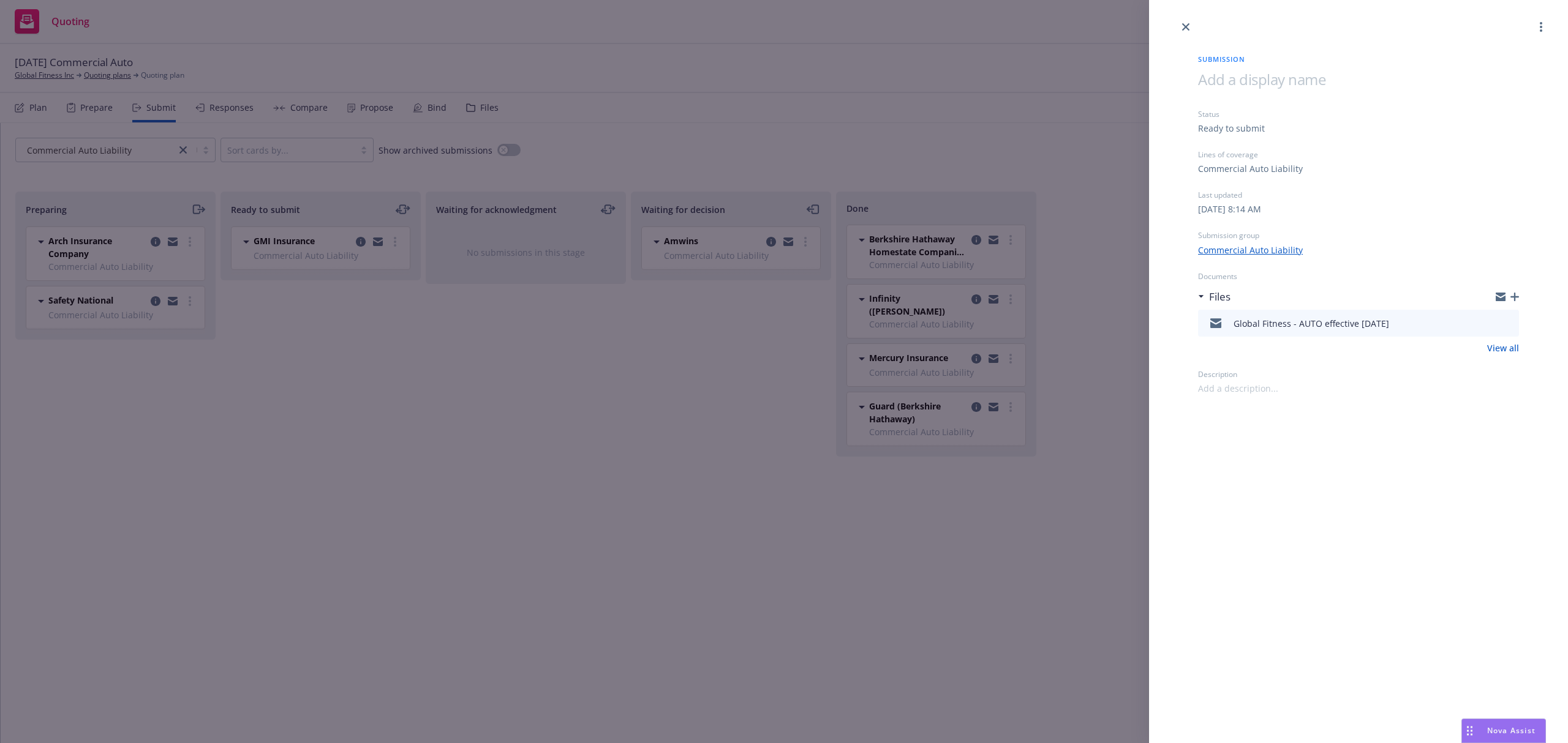
click at [1510, 318] on icon "preview file" at bounding box center [1507, 323] width 11 height 9
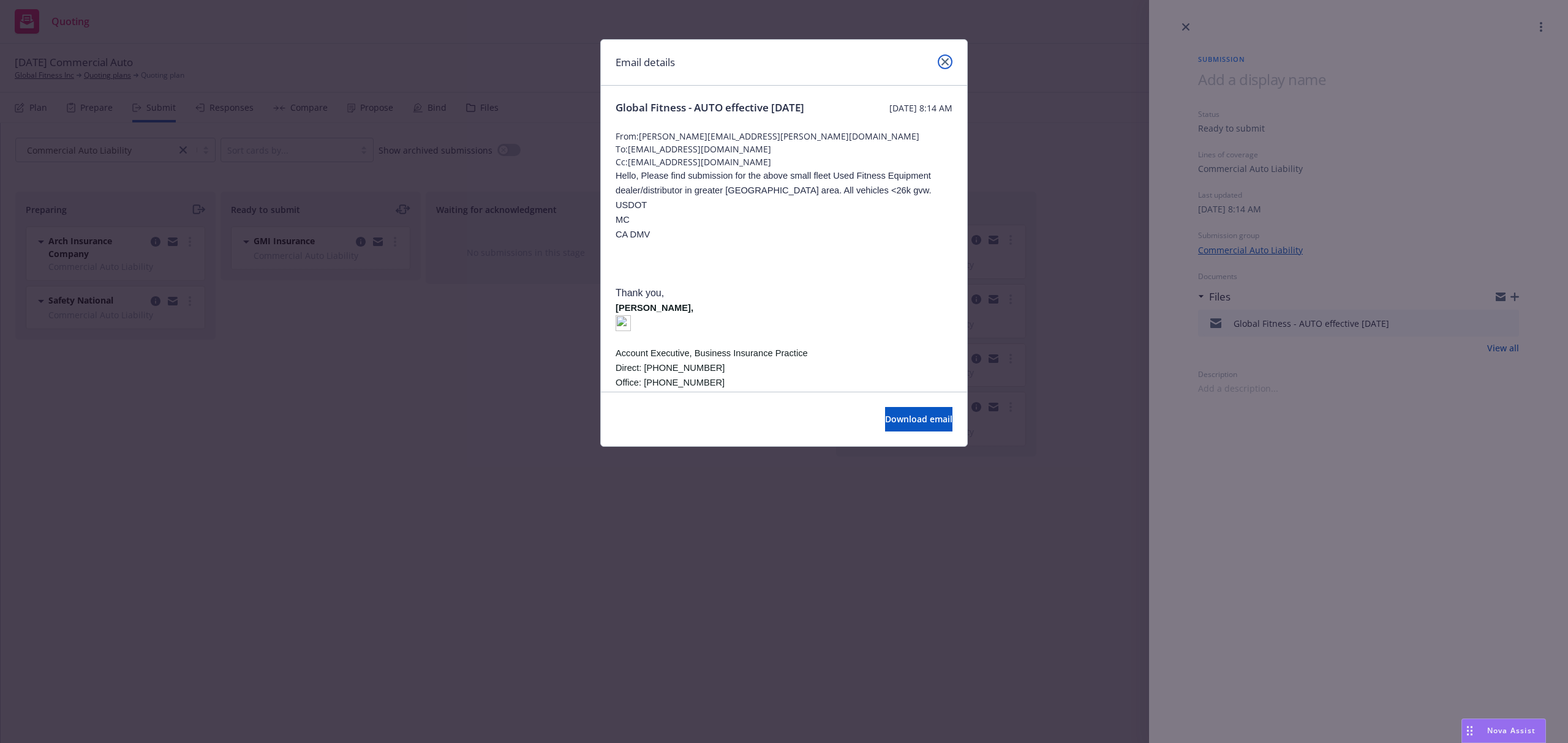
click at [942, 60] on link "close" at bounding box center [945, 62] width 15 height 15
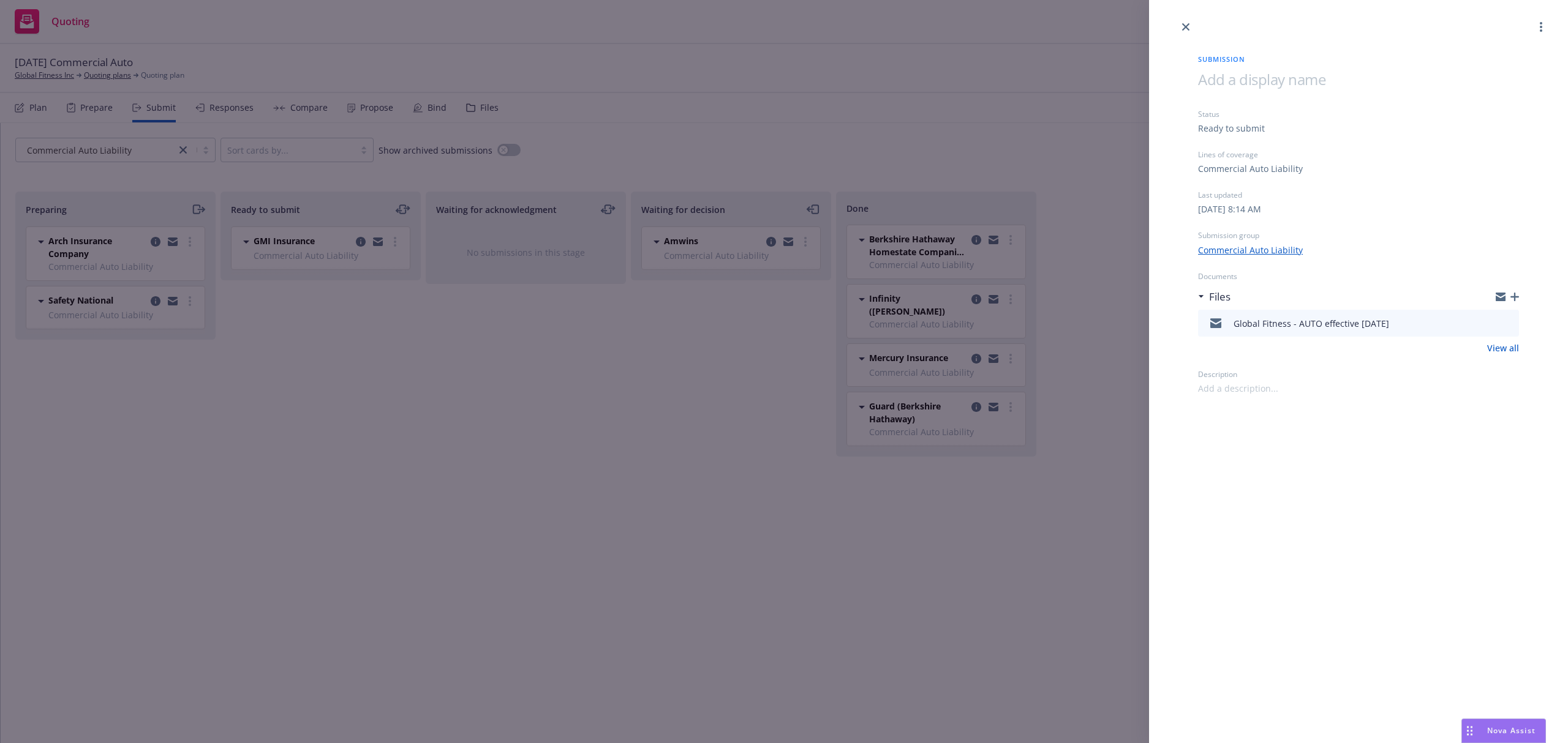
click at [778, 488] on div "Submission Status Ready to submit Lines of coverage Commercial Auto Liability L…" at bounding box center [784, 372] width 1568 height 743
